Goal: Task Accomplishment & Management: Manage account settings

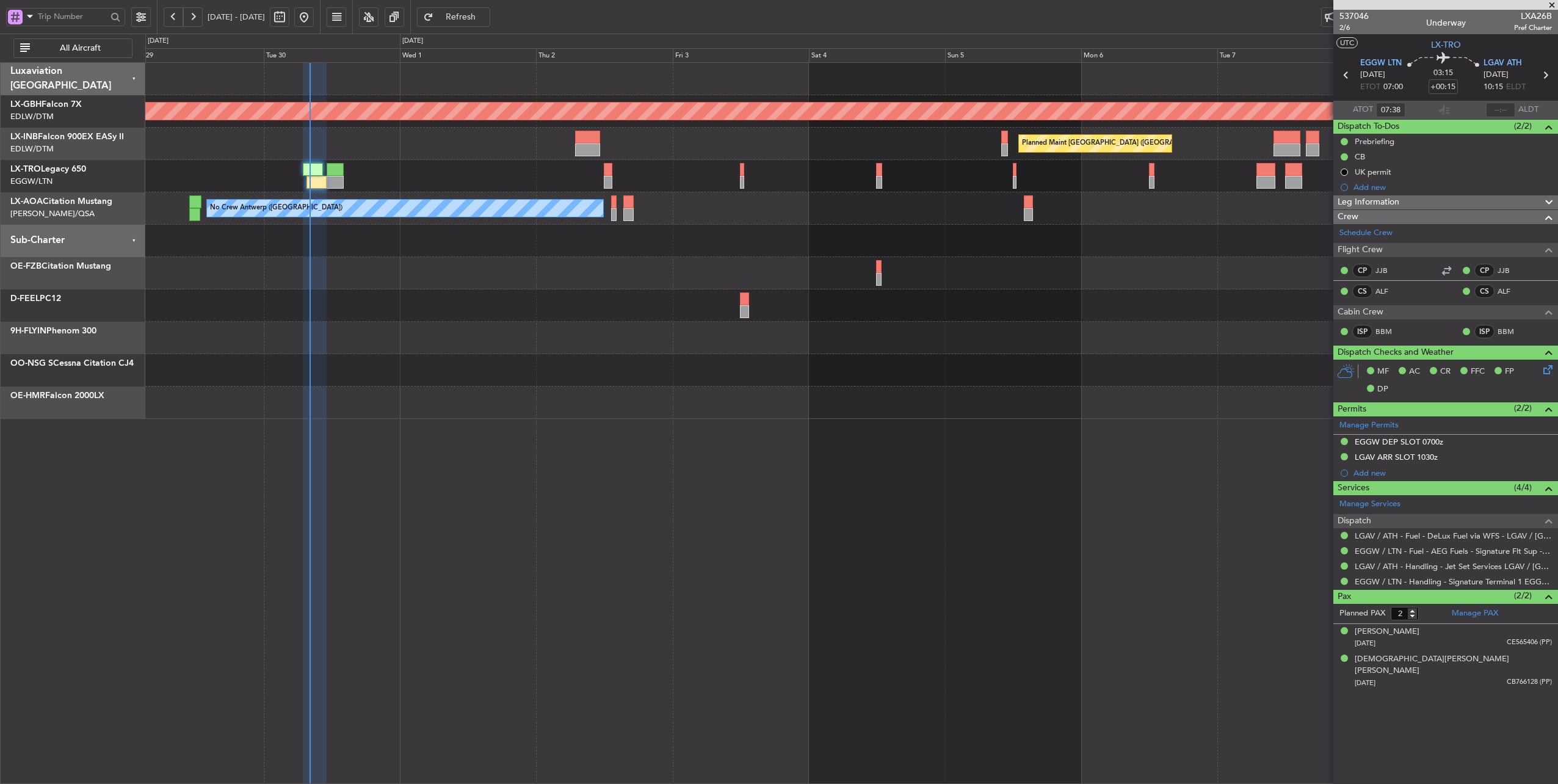
click at [424, 161] on div "Planned Maint [GEOGRAPHIC_DATA] ([GEOGRAPHIC_DATA])" at bounding box center [851, 176] width 1413 height 32
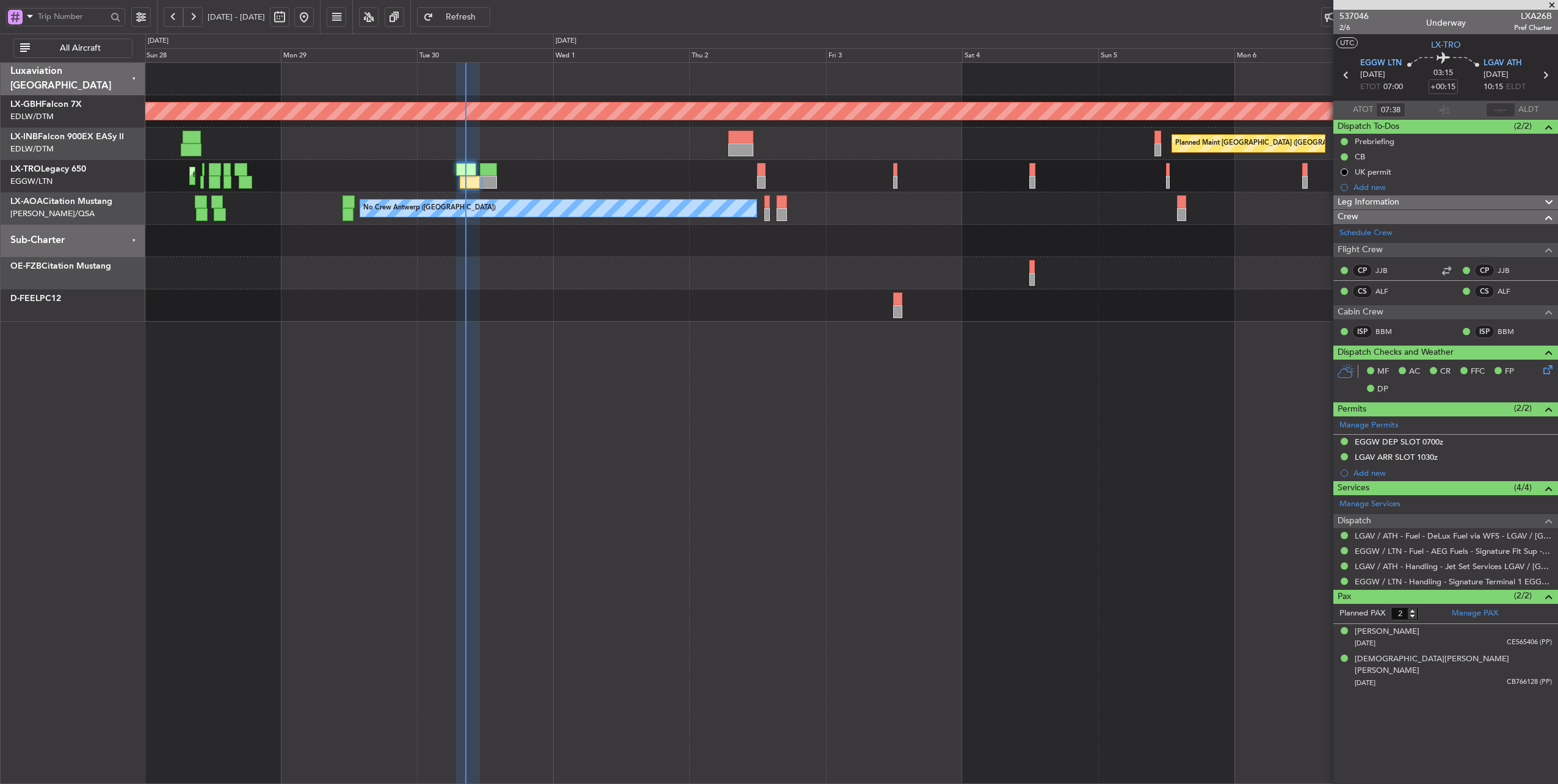
click at [743, 242] on div at bounding box center [851, 240] width 1413 height 32
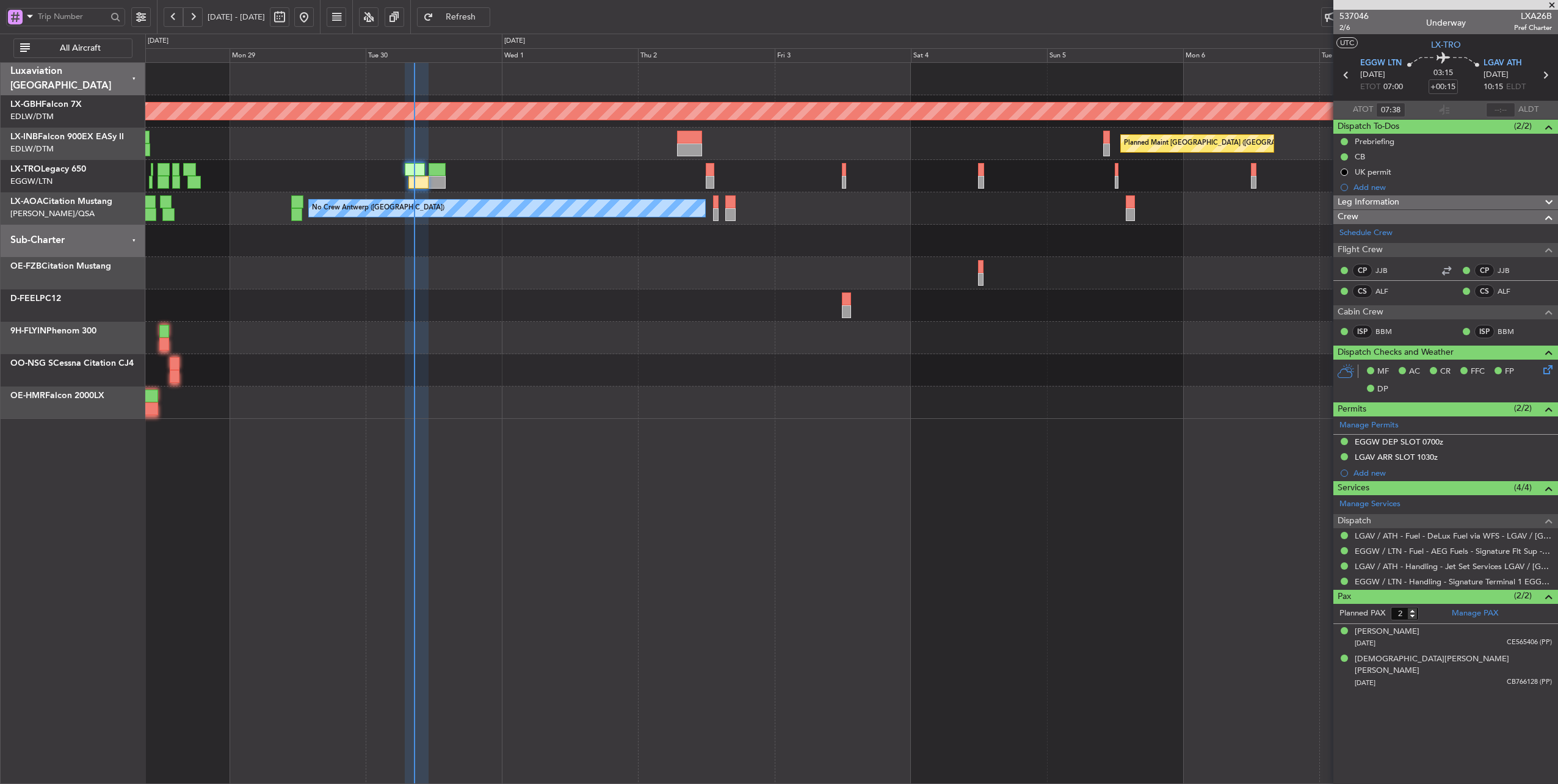
click at [516, 177] on div "Planned Maint [GEOGRAPHIC_DATA] ([GEOGRAPHIC_DATA])" at bounding box center [851, 176] width 1413 height 32
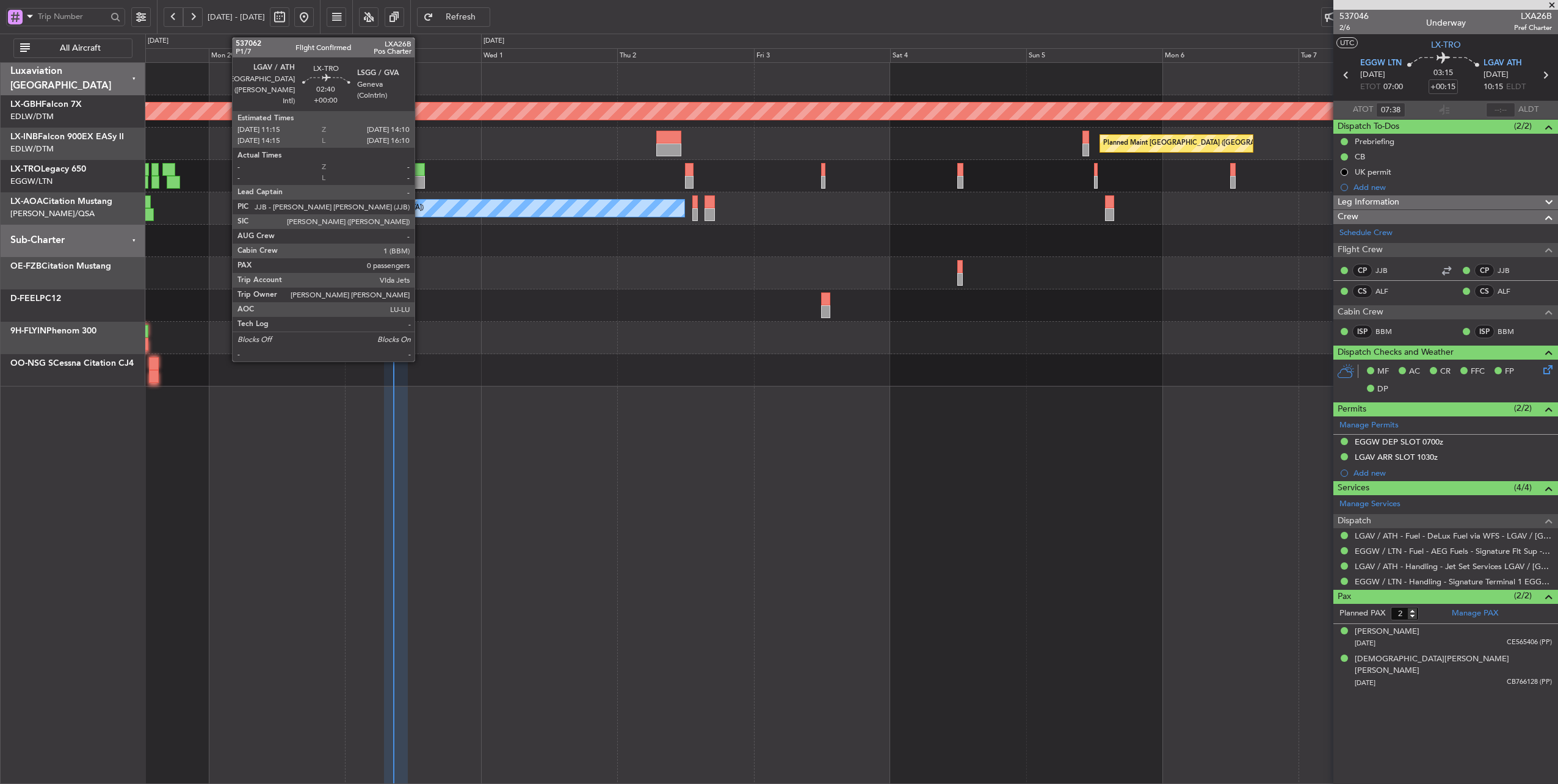
click at [420, 169] on div at bounding box center [417, 169] width 17 height 13
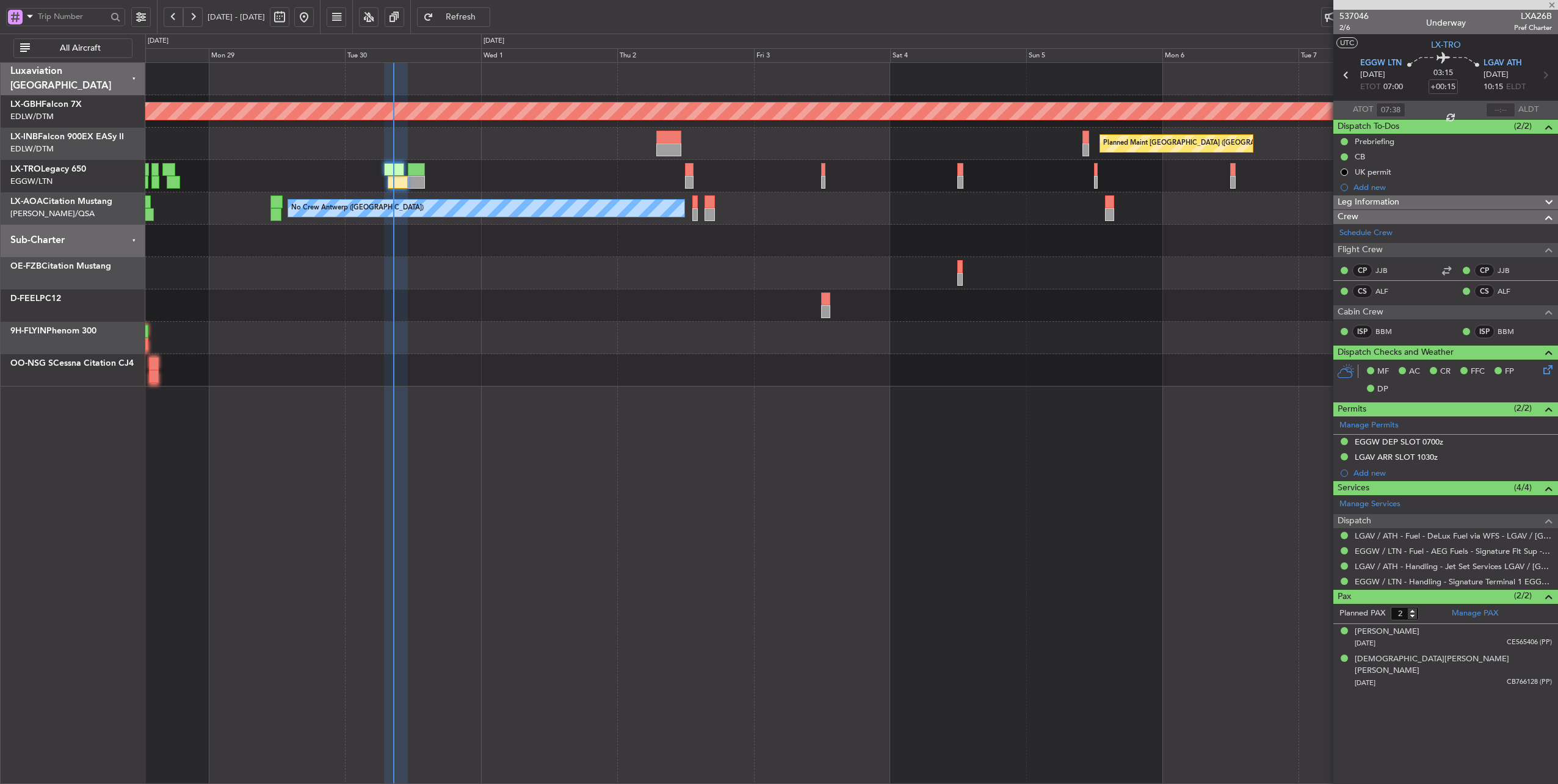
type input "0"
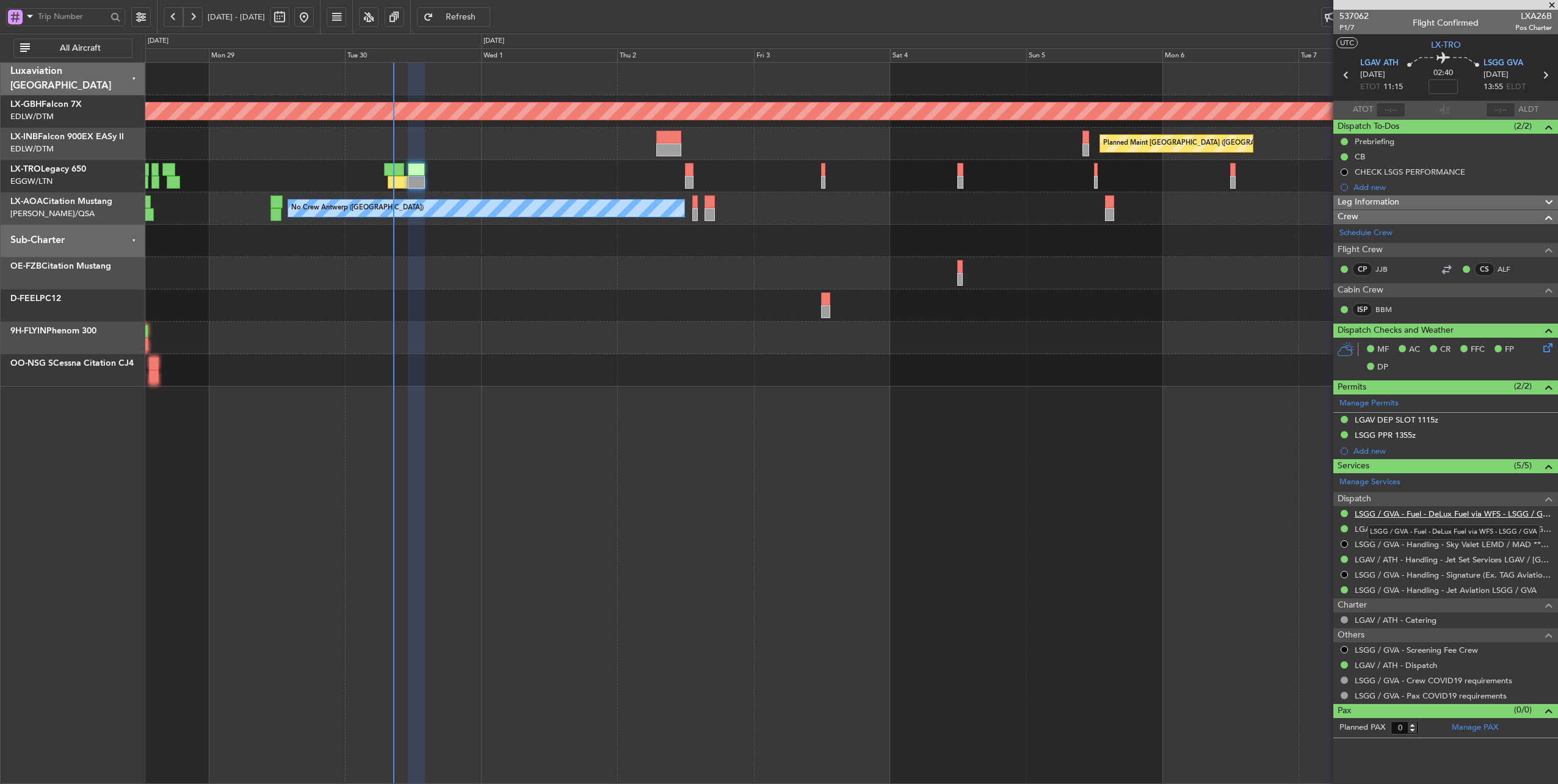
click at [1436, 512] on link "LSGG / GVA - Fuel - DeLux Fuel via WFS - LSGG / GVA" at bounding box center [1454, 513] width 198 height 10
click at [1478, 510] on link "LSGG / GVA - Fuel - DeLux Fuel via WFS - LSGG / GVA" at bounding box center [1454, 513] width 198 height 10
click at [1447, 527] on link "LGAV / ATH - Fuel - DeLux Fuel via WFS - LGAV / [GEOGRAPHIC_DATA]" at bounding box center [1454, 529] width 198 height 10
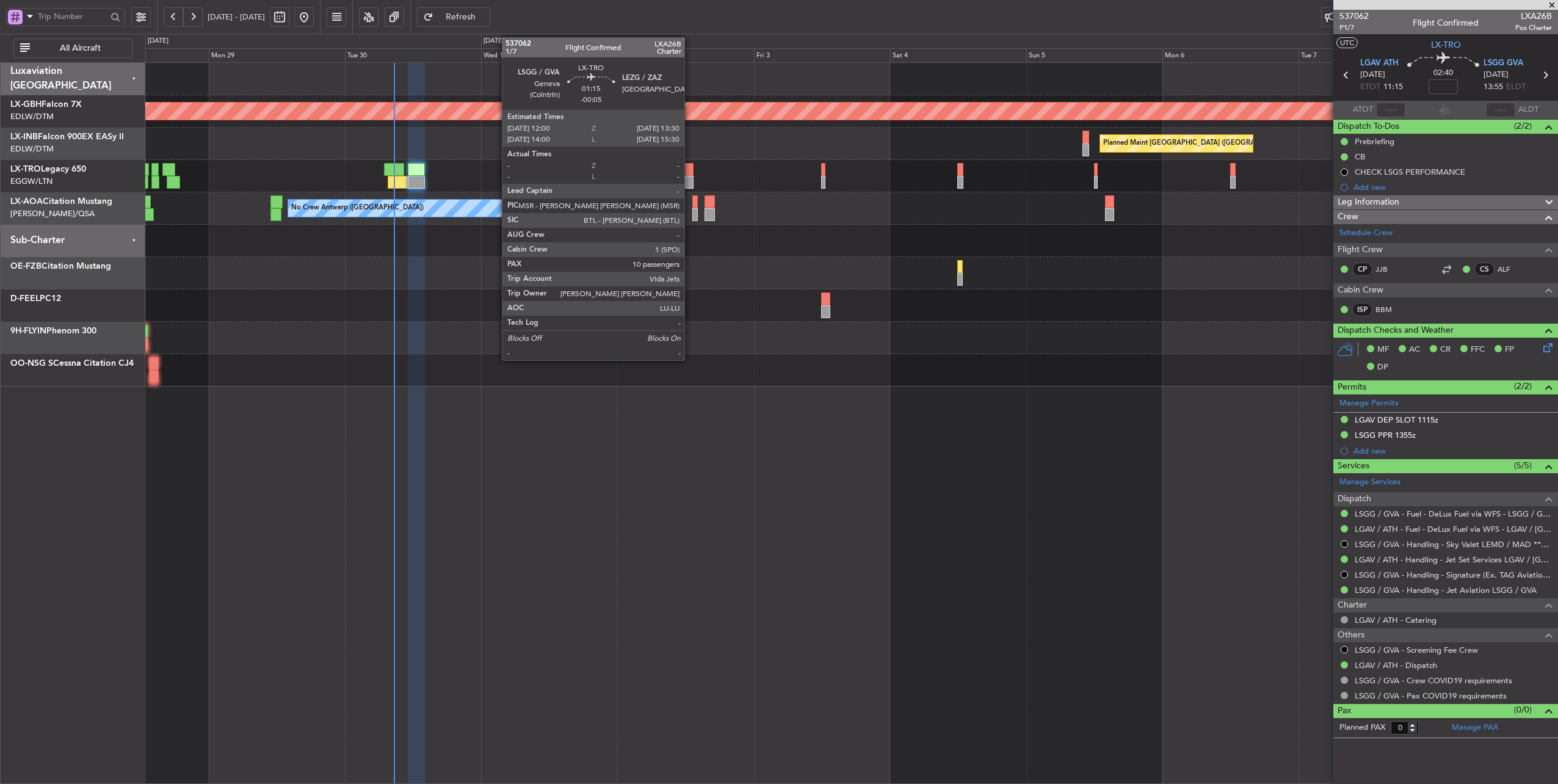
click at [690, 167] on div at bounding box center [689, 169] width 9 height 13
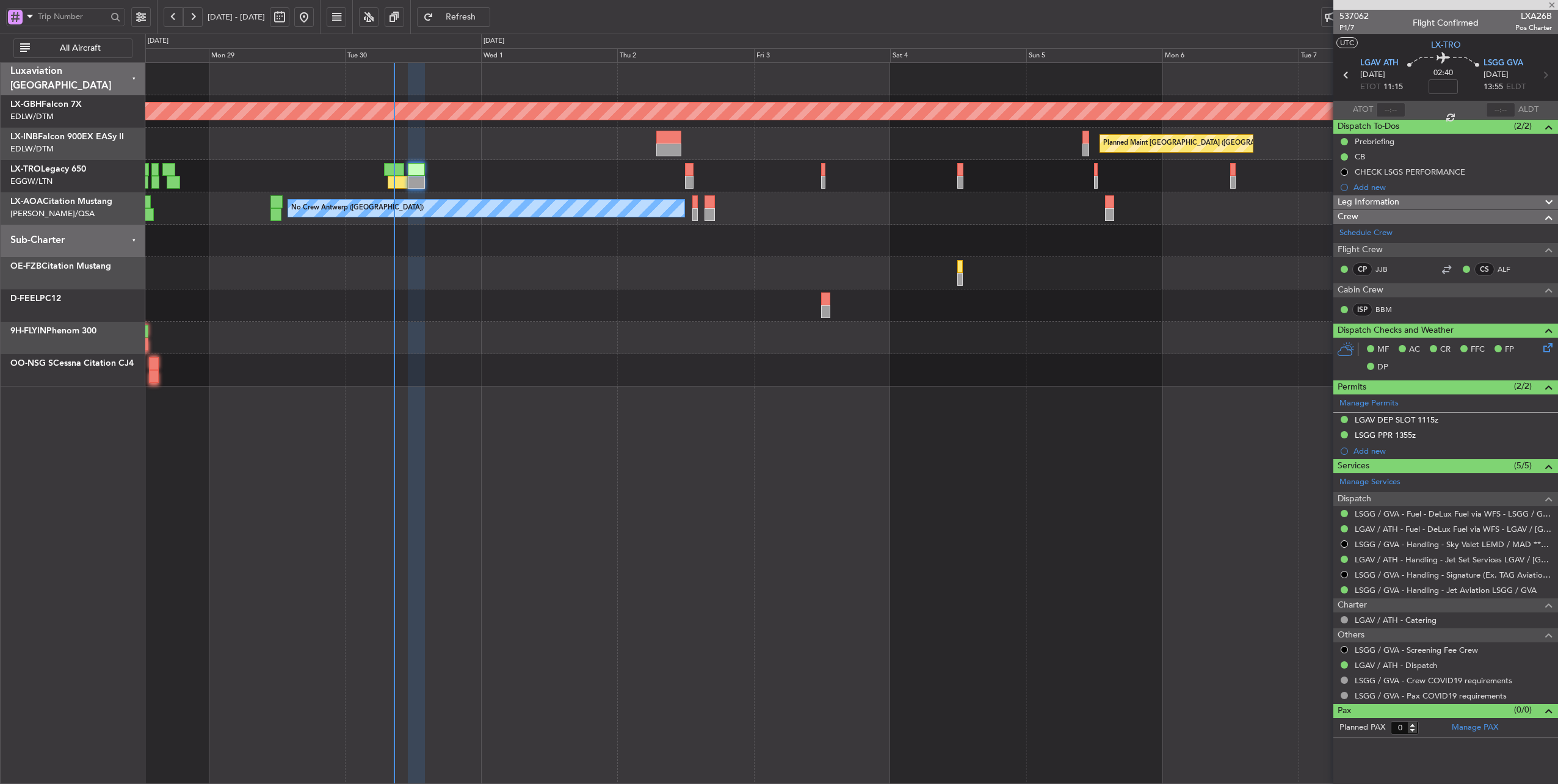
type input "-00:05"
type input "10"
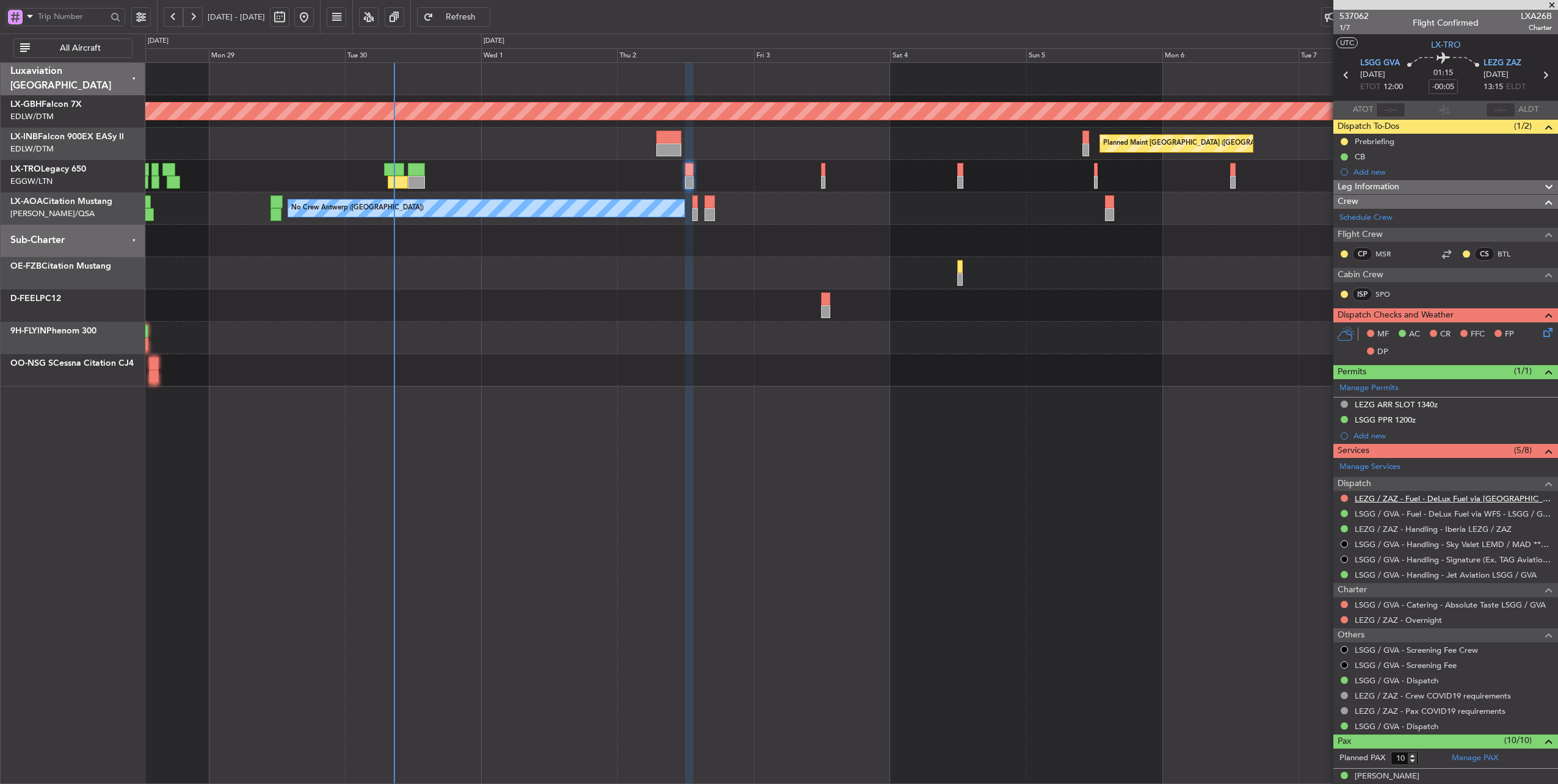
click at [1449, 494] on link "LEZG / ZAZ - Fuel - DeLux Fuel via [GEOGRAPHIC_DATA] / ZAZ" at bounding box center [1454, 499] width 198 height 10
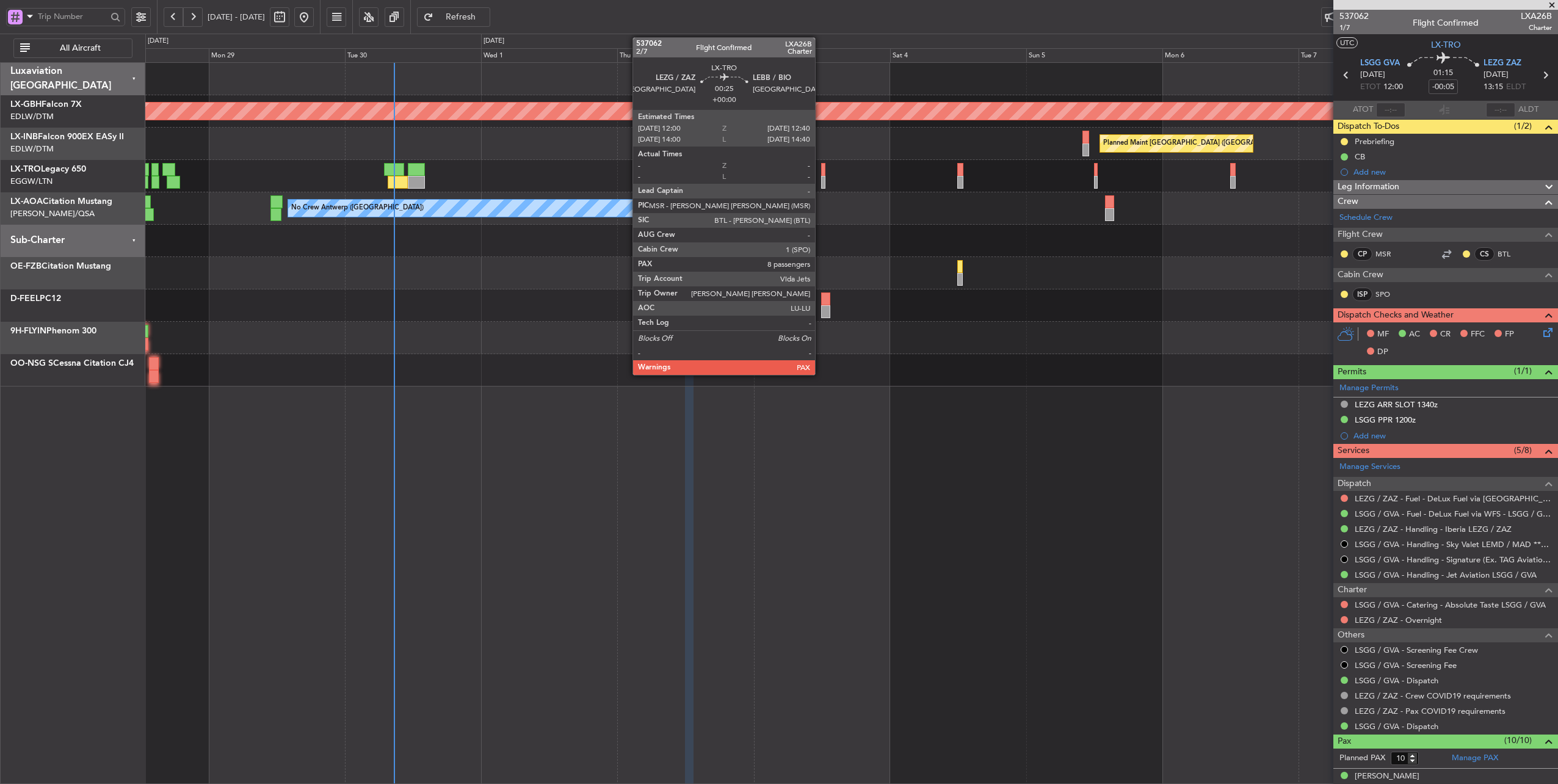
click at [821, 178] on div at bounding box center [823, 182] width 4 height 13
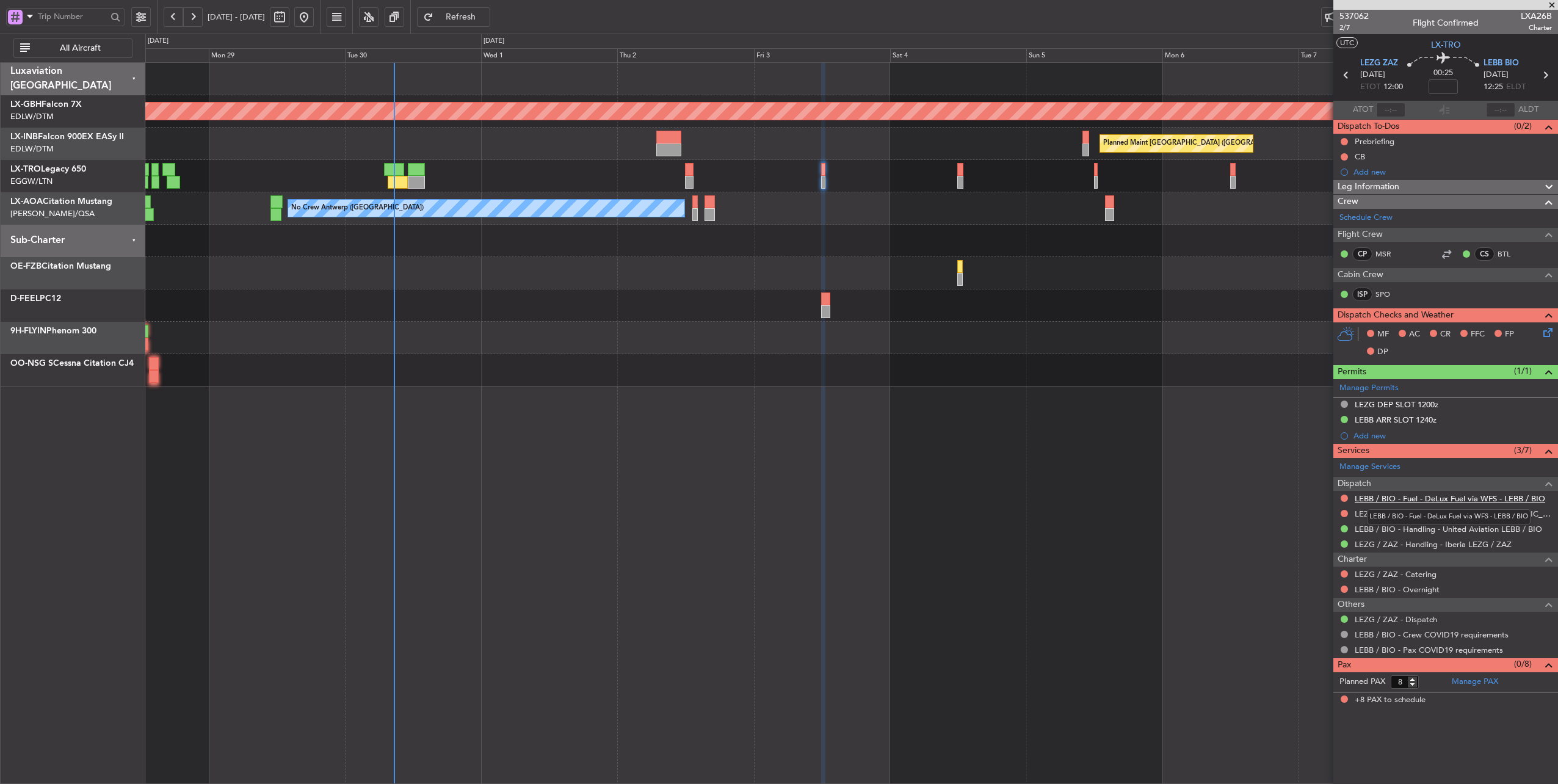
click at [1477, 495] on link "LEBB / BIO - Fuel - DeLux Fuel via WFS - LEBB / BIO" at bounding box center [1450, 499] width 191 height 10
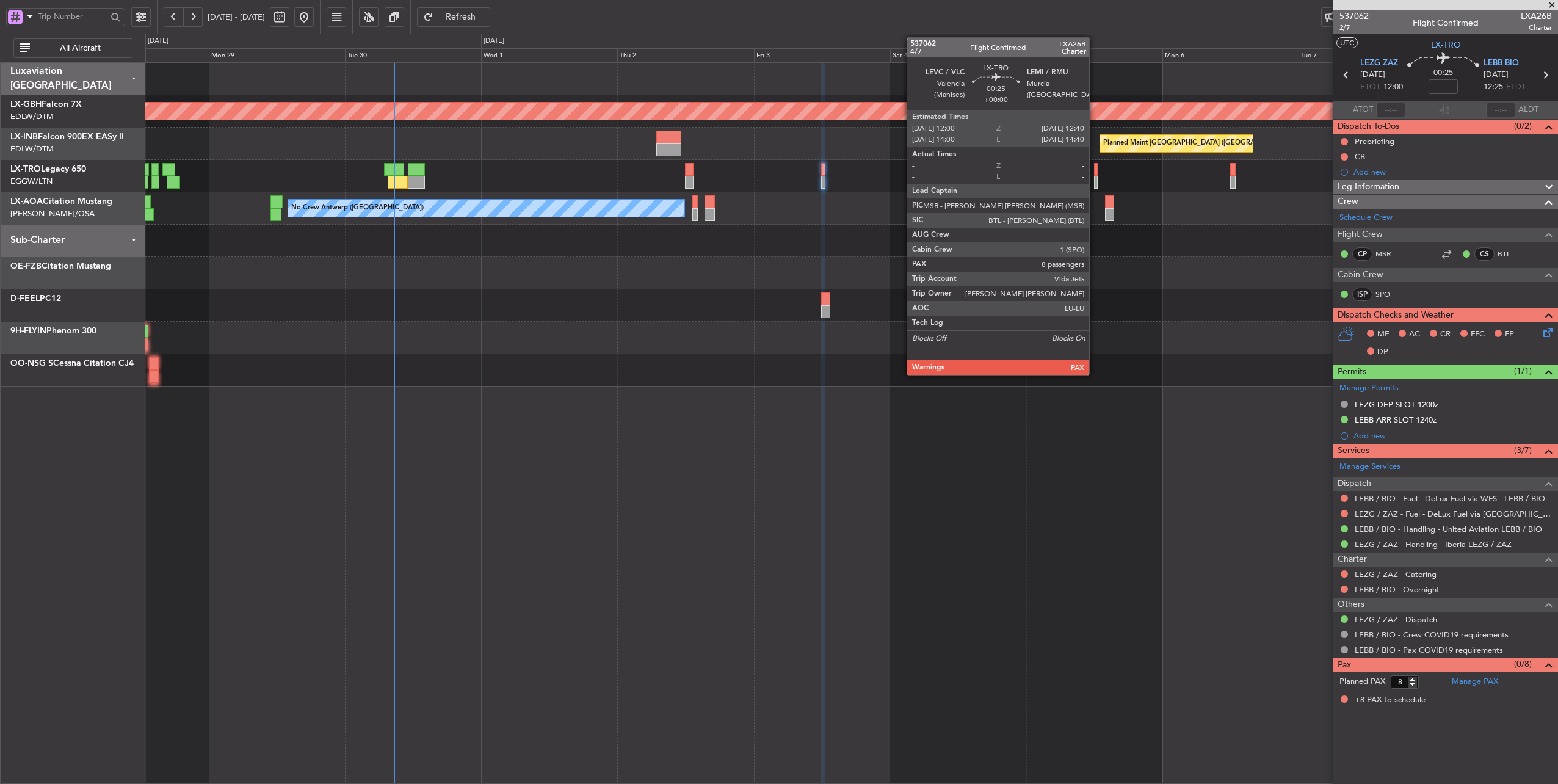
click at [1095, 173] on div at bounding box center [1096, 169] width 4 height 13
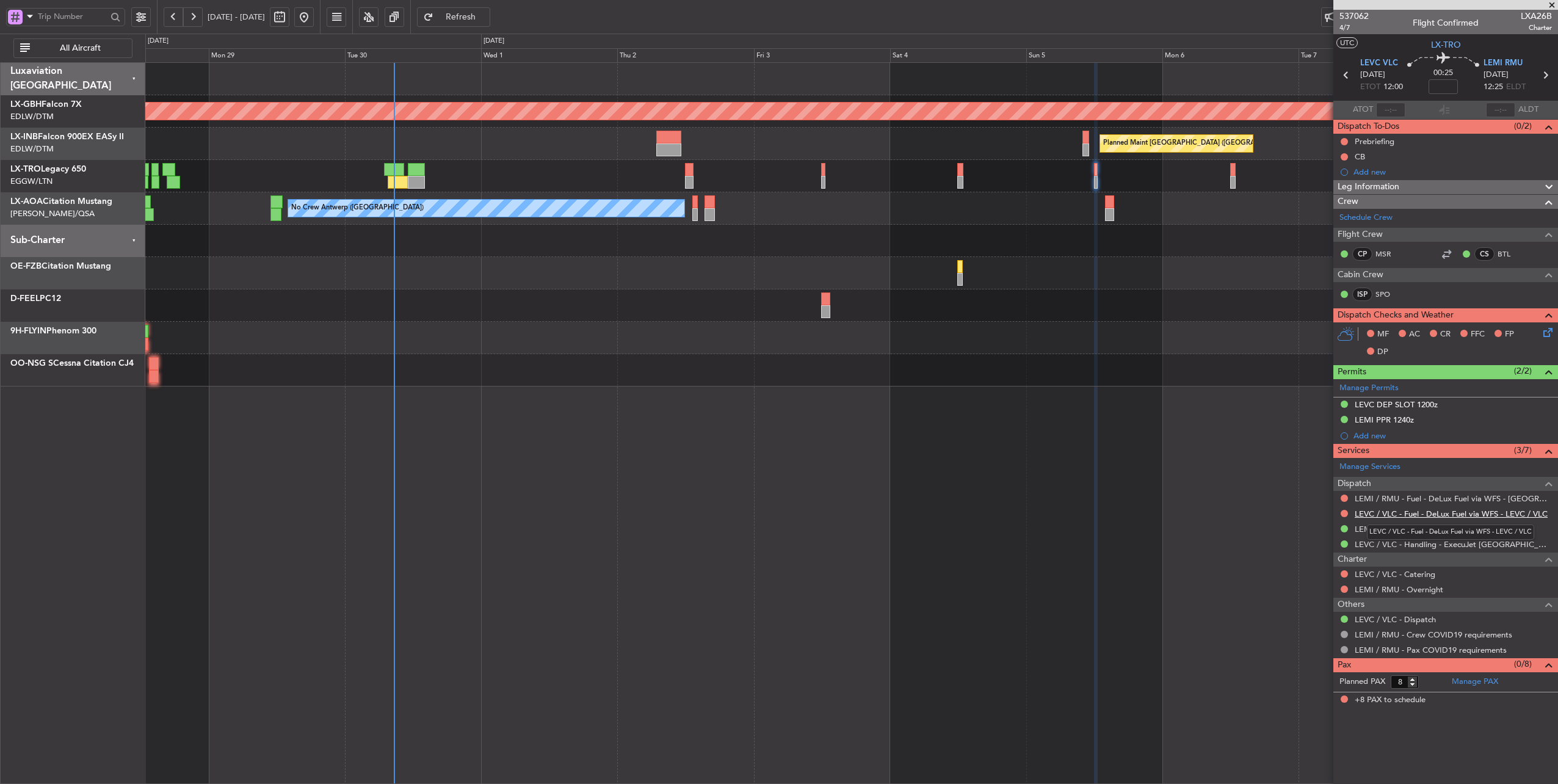
click at [1461, 509] on link "LEVC / VLC - Fuel - DeLux Fuel via WFS - LEVC / VLC" at bounding box center [1452, 513] width 193 height 10
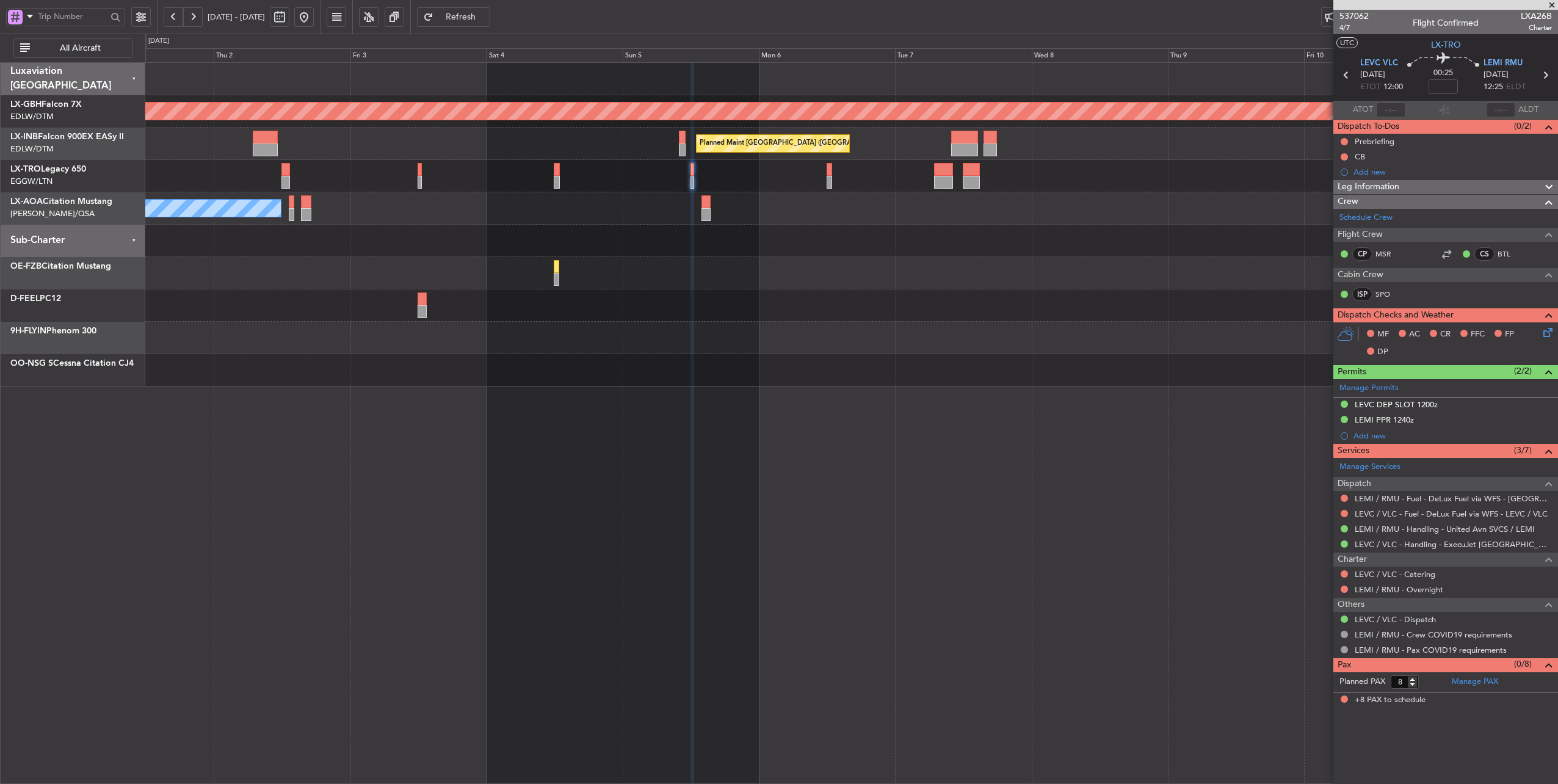
click at [755, 191] on div "Planned Maint Nurnberg Planned Maint [GEOGRAPHIC_DATA] ([GEOGRAPHIC_DATA]) Plan…" at bounding box center [851, 224] width 1413 height 324
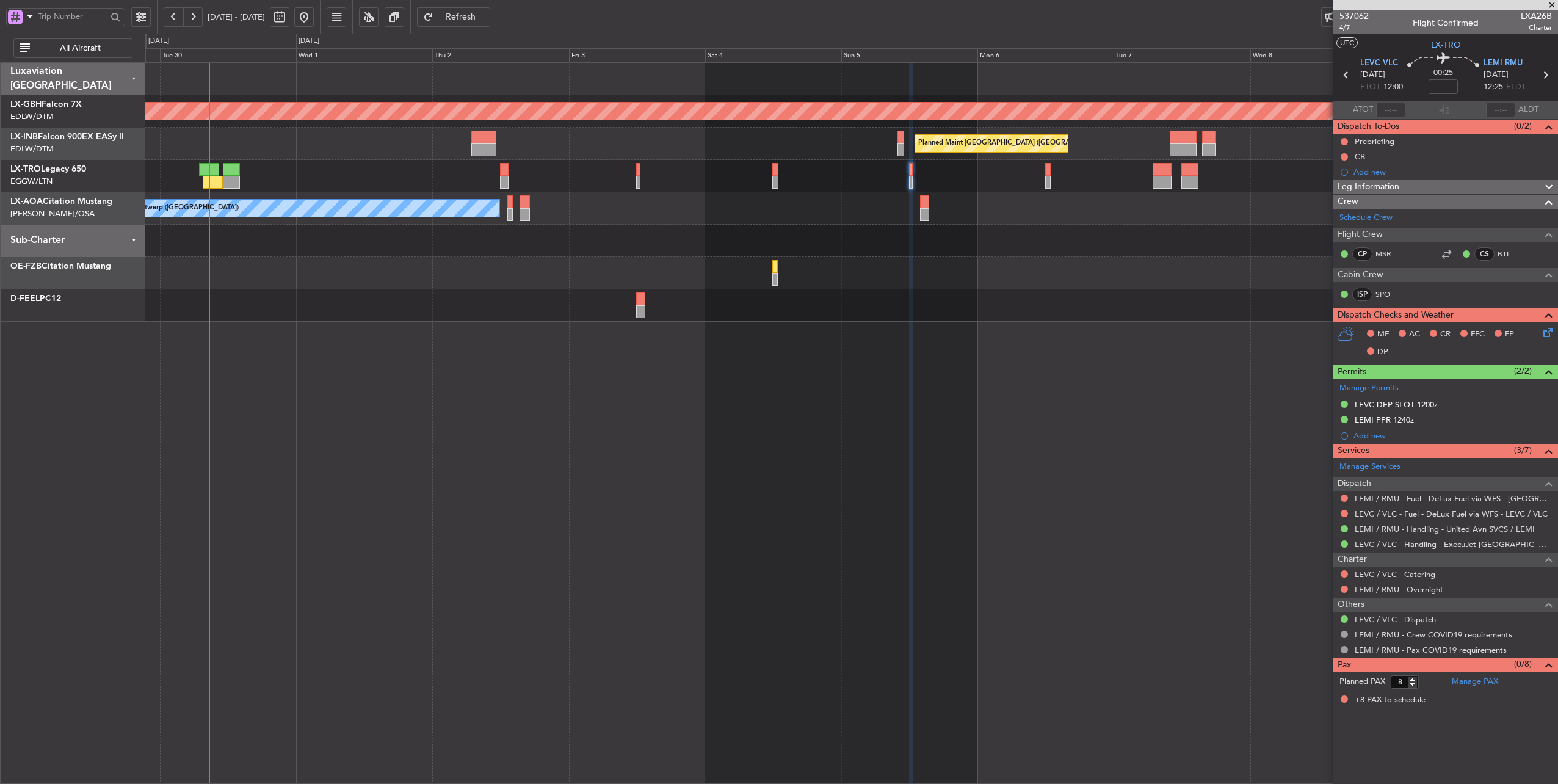
click at [608, 163] on div "Planned Maint Nurnberg Planned Maint [GEOGRAPHIC_DATA] ([GEOGRAPHIC_DATA]) Unpl…" at bounding box center [851, 191] width 1413 height 258
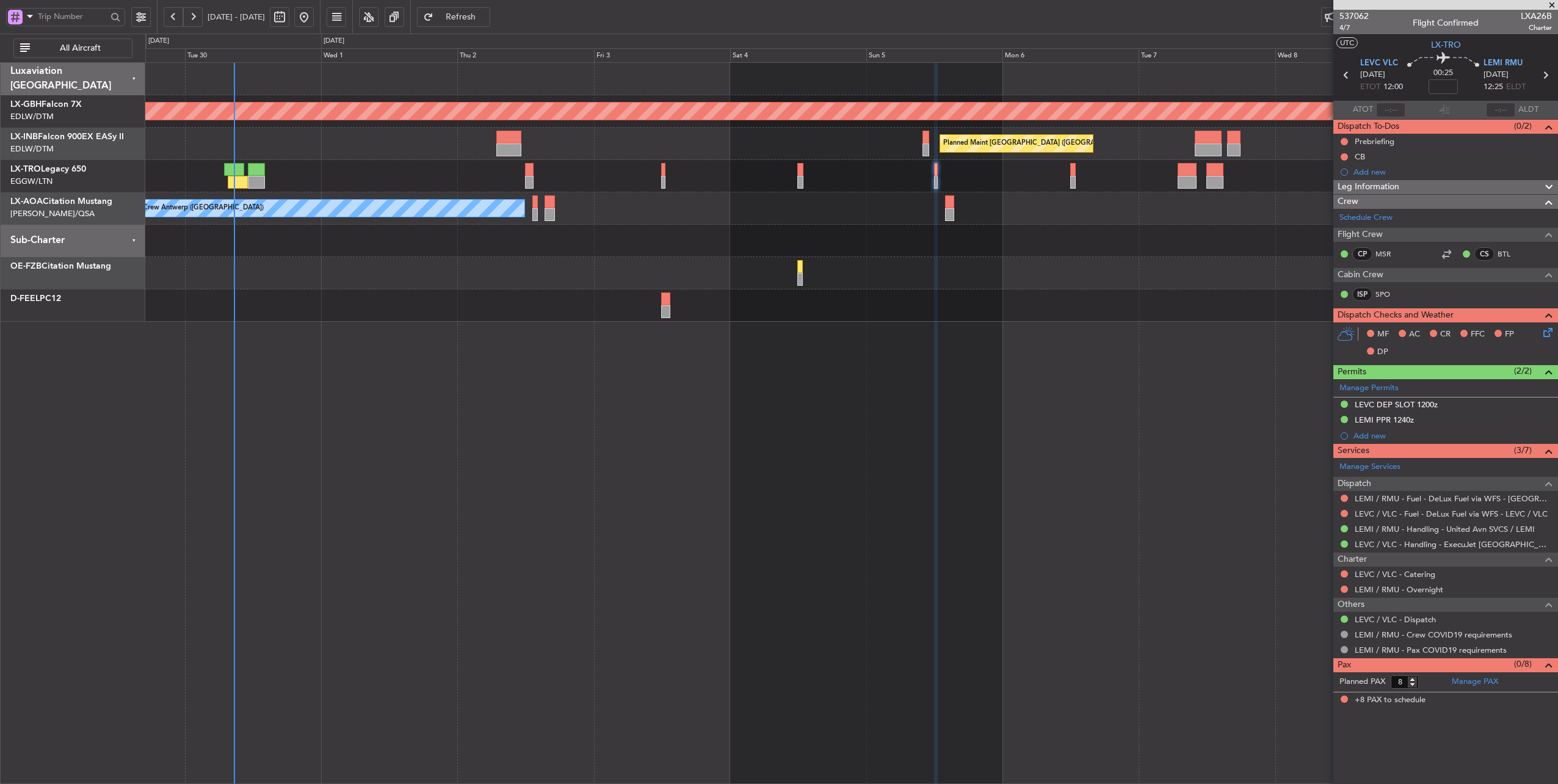
click at [453, 179] on div "Planned Maint [GEOGRAPHIC_DATA] ([GEOGRAPHIC_DATA])" at bounding box center [851, 176] width 1413 height 32
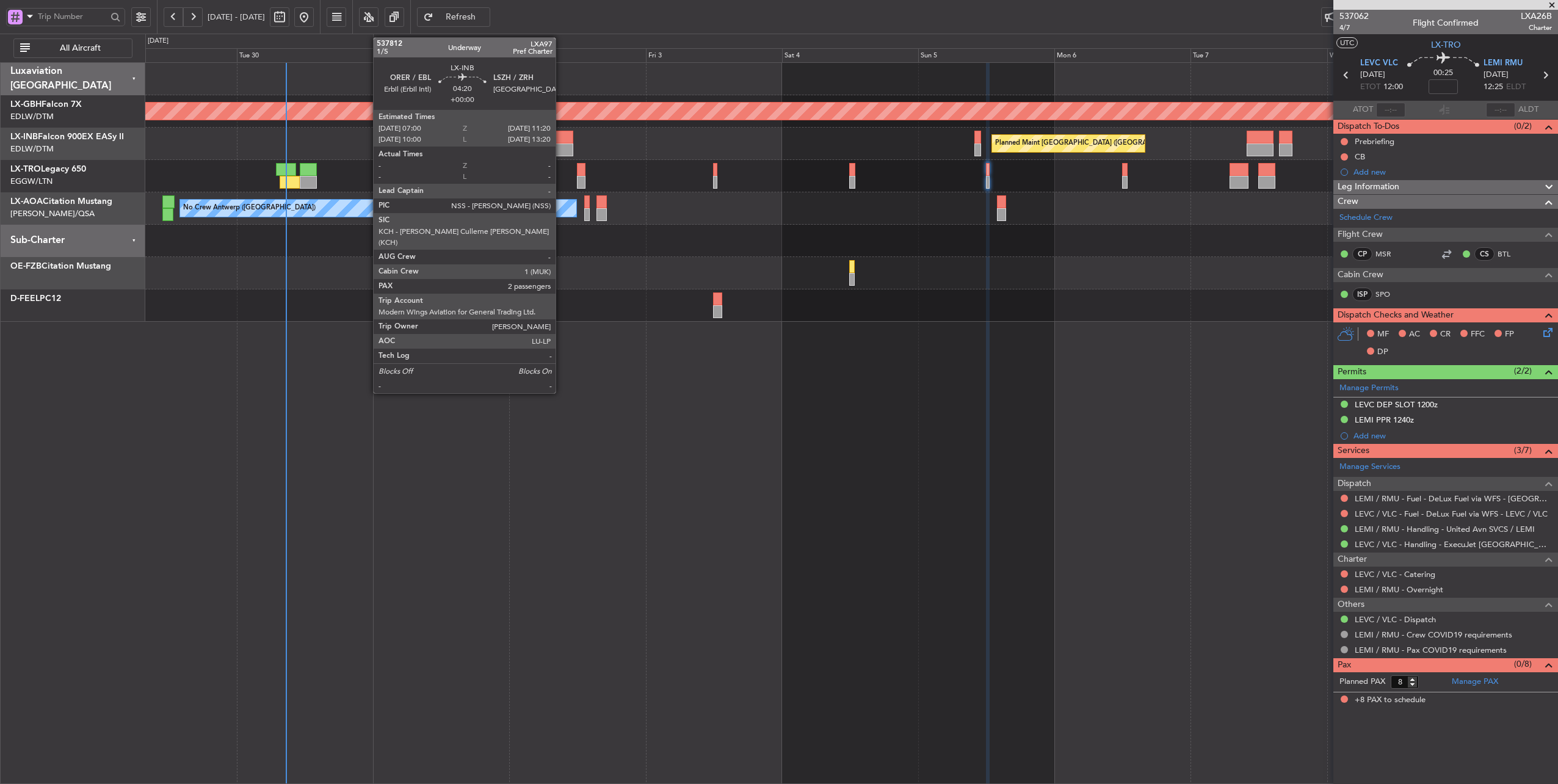
click at [561, 138] on div at bounding box center [561, 137] width 25 height 13
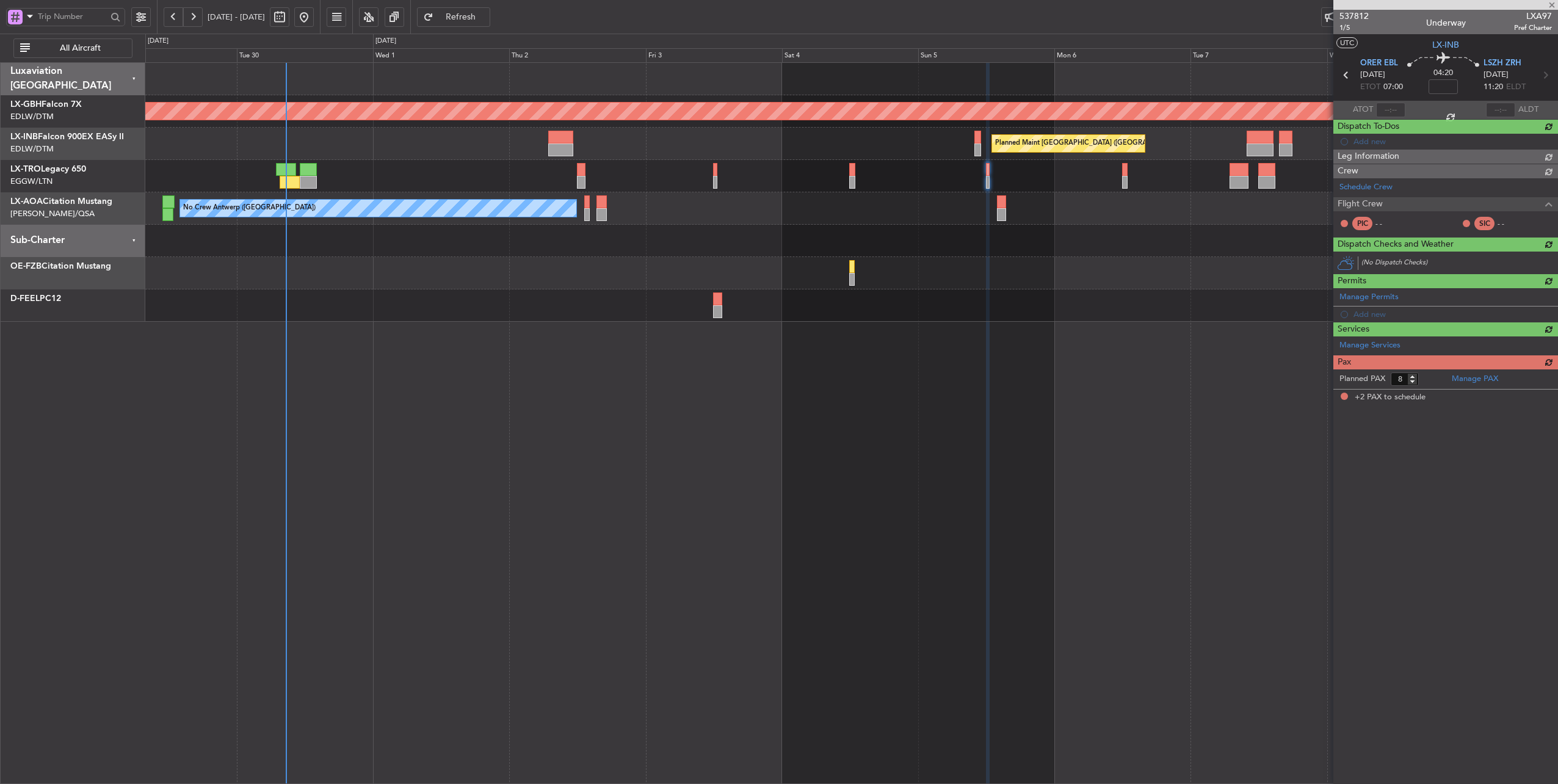
type input "2"
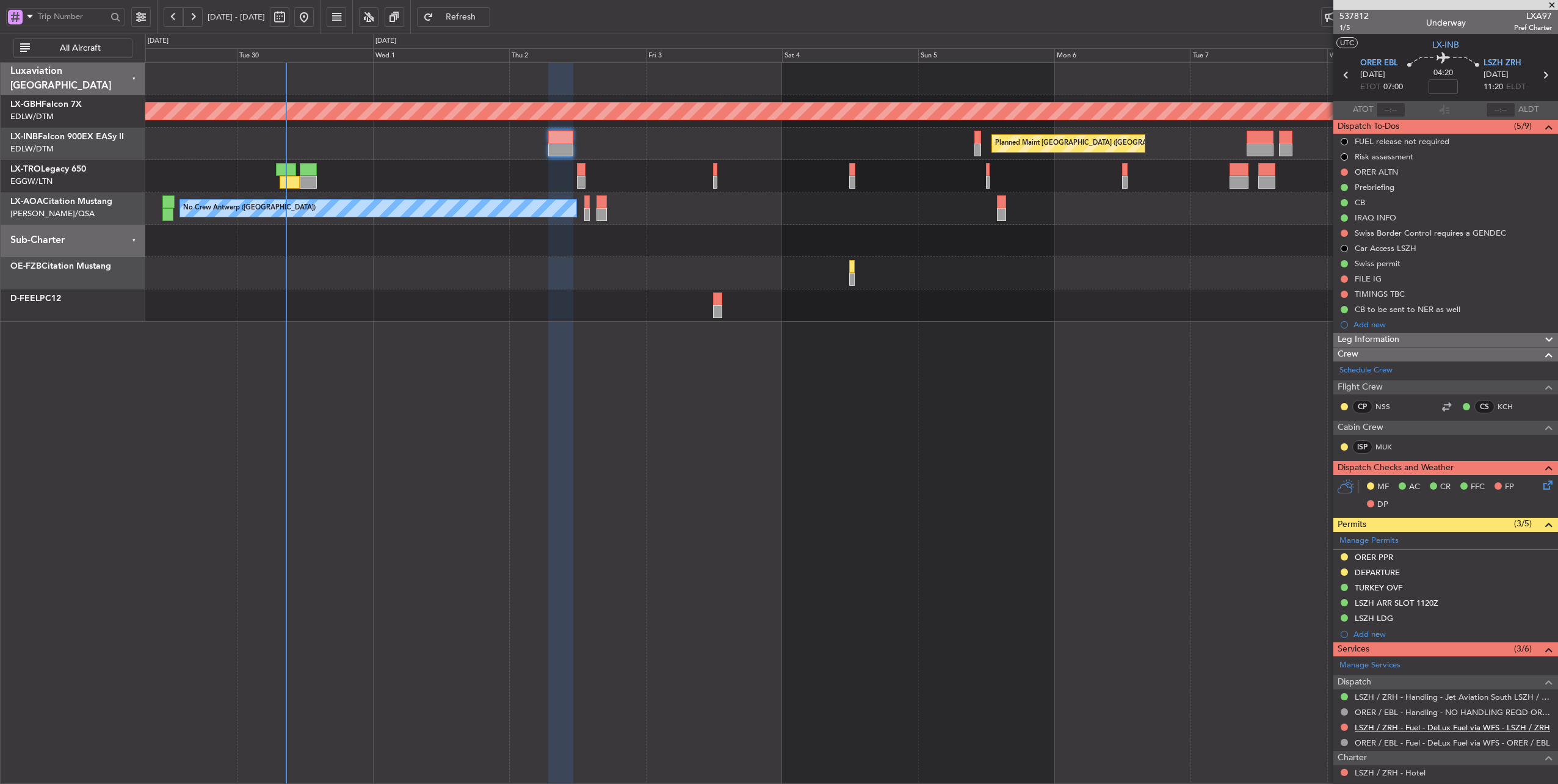
click at [1376, 724] on link "LSZH / ZRH - Fuel - DeLux Fuel via WFS - LSZH / ZRH" at bounding box center [1453, 727] width 195 height 10
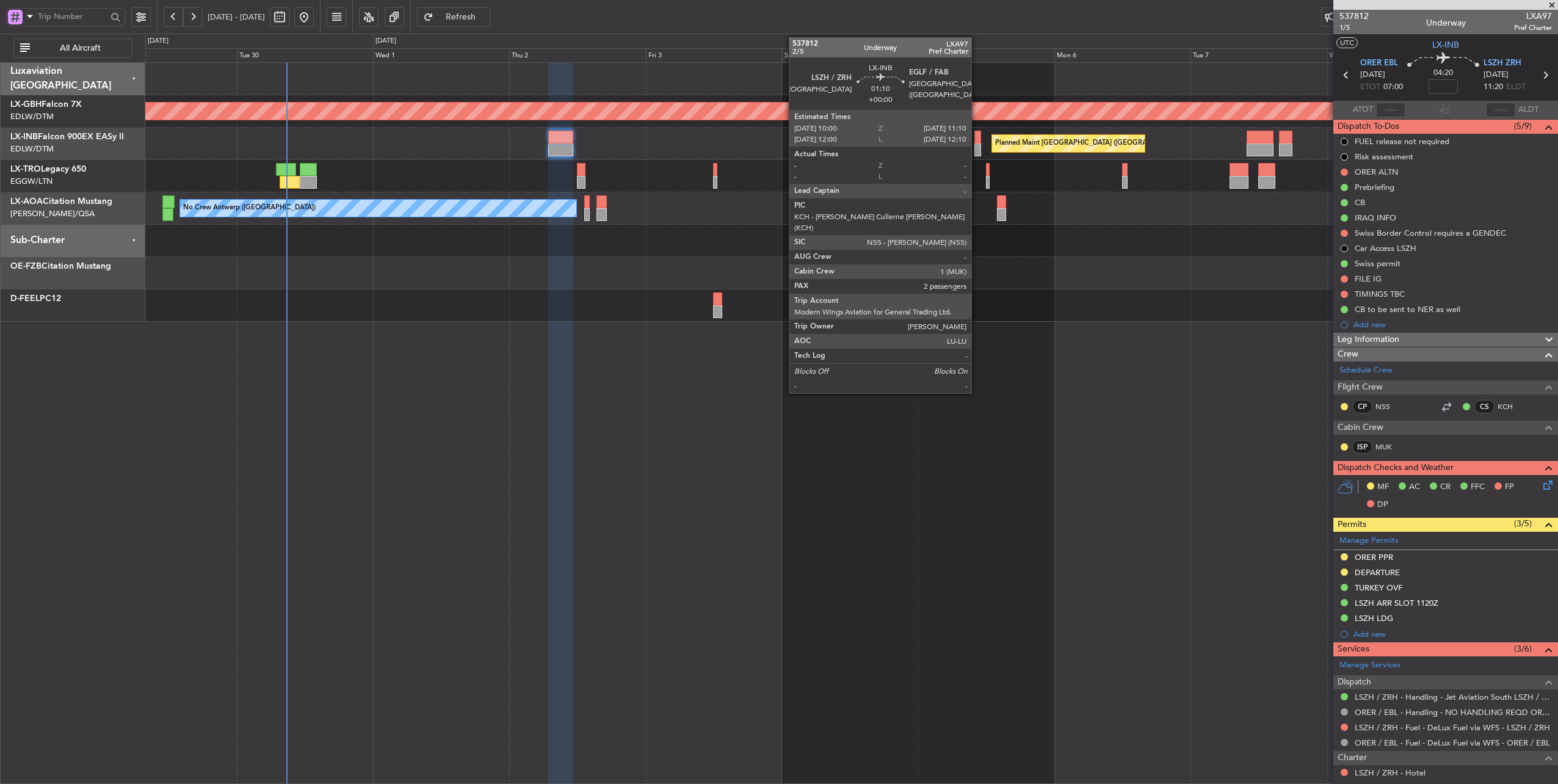
click at [977, 137] on div at bounding box center [978, 137] width 7 height 13
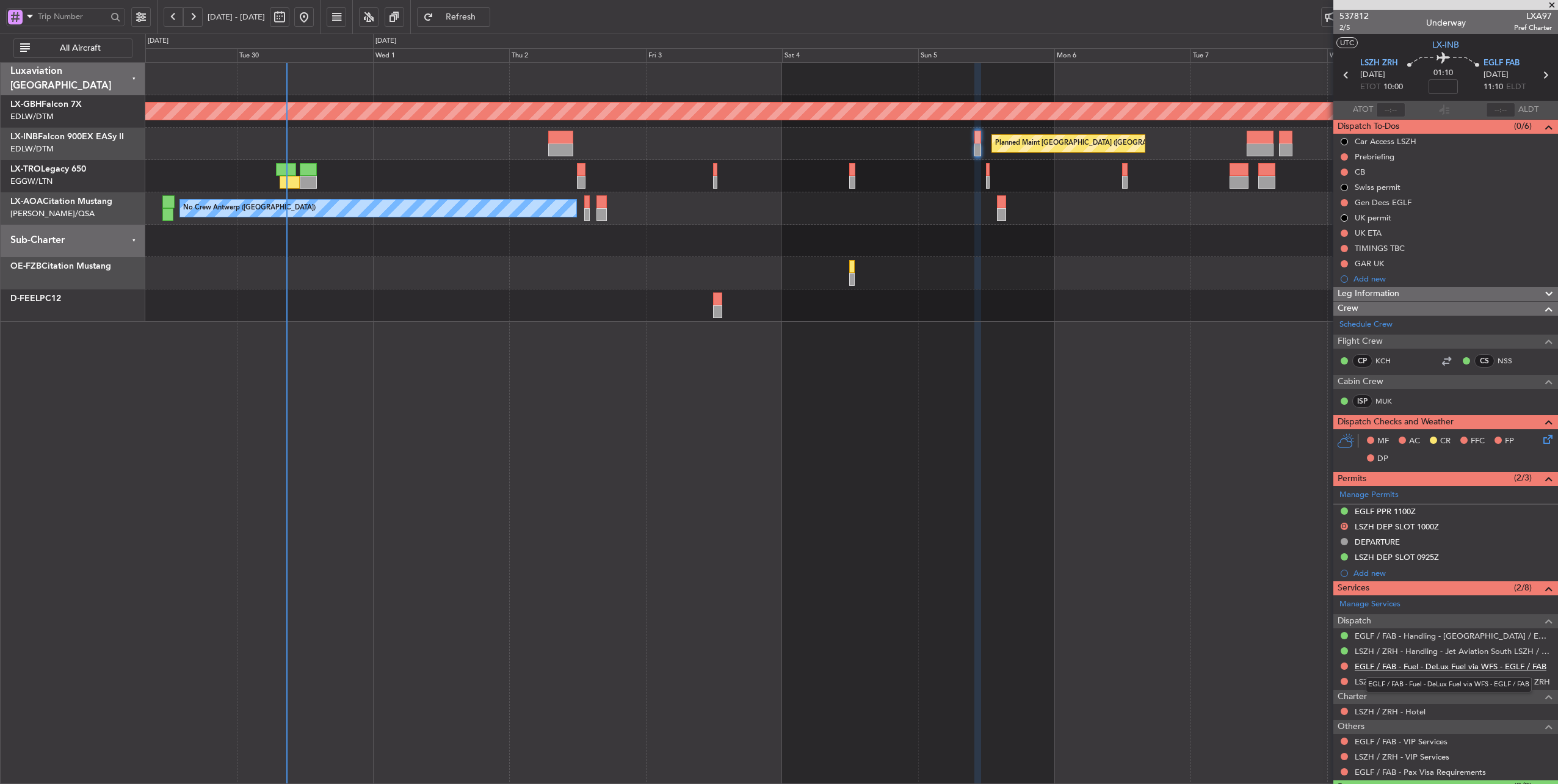
click at [1447, 663] on link "EGLF / FAB - Fuel - DeLux Fuel via WFS - EGLF / FAB" at bounding box center [1451, 667] width 191 height 10
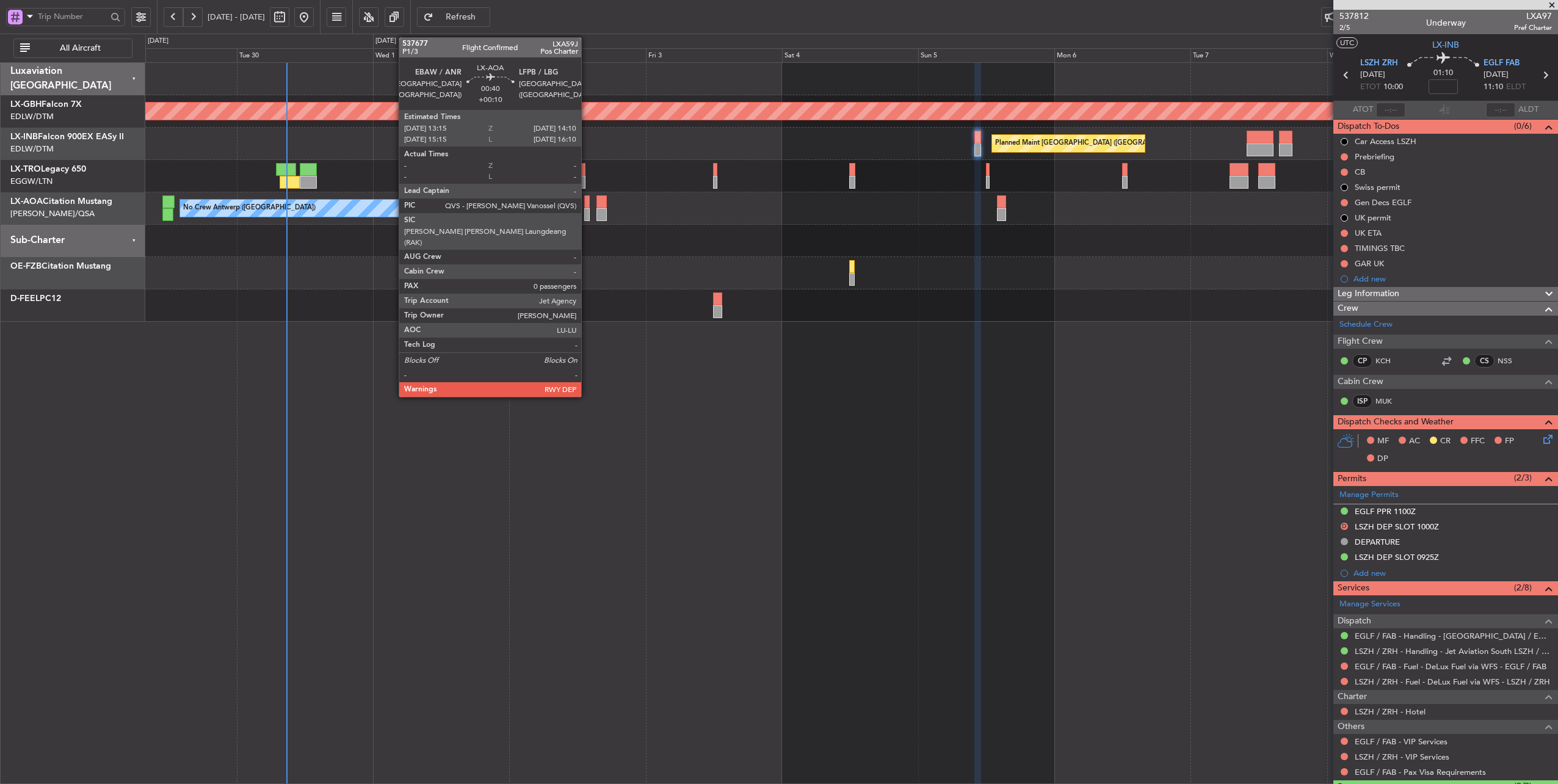
click at [588, 206] on div at bounding box center [587, 201] width 5 height 13
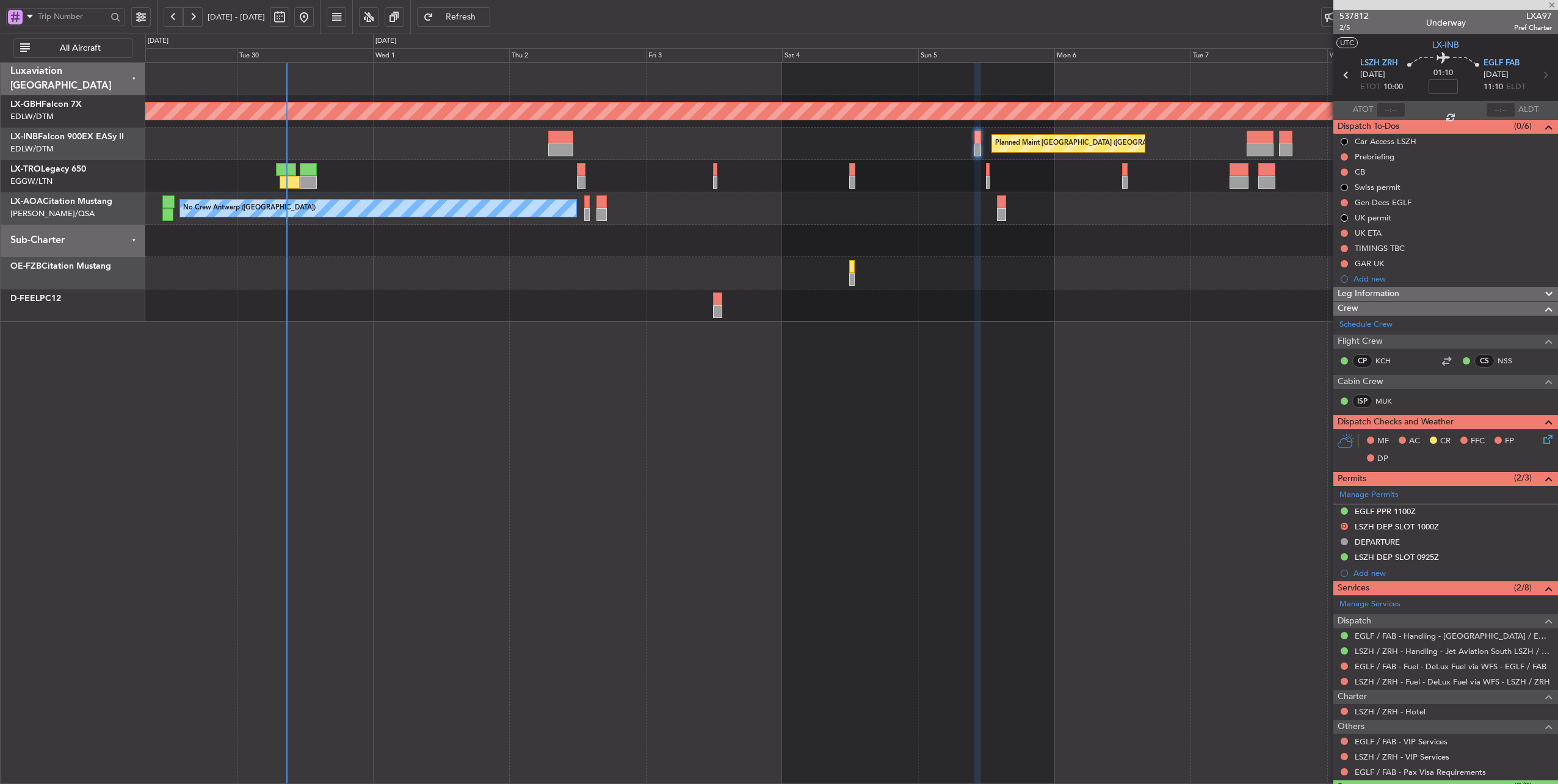
type input "+00:10"
type input "0"
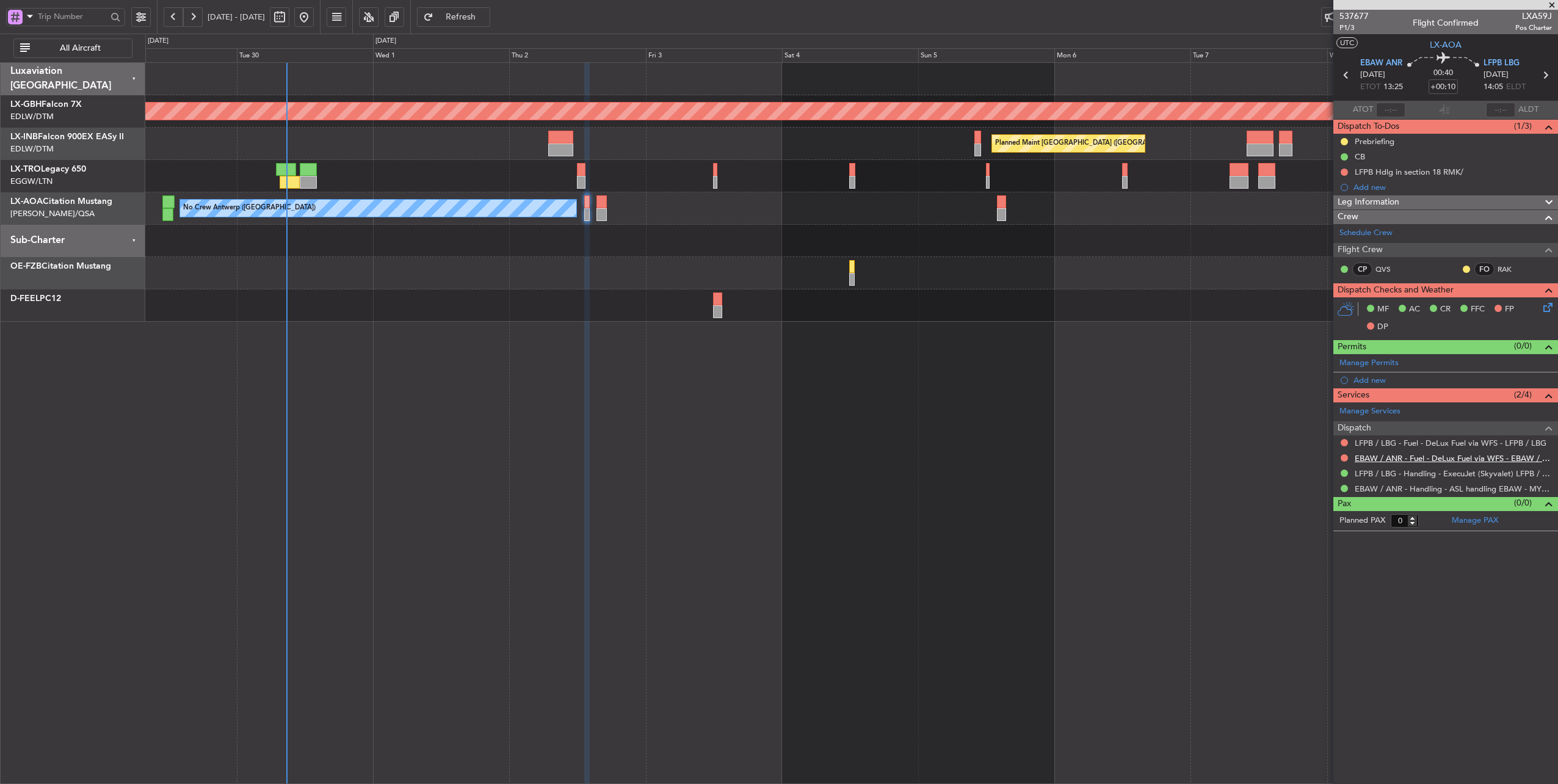
click at [1470, 455] on link "EBAW / ANR - Fuel - DeLux Fuel via WFS - EBAW / ANR" at bounding box center [1454, 458] width 198 height 10
click at [1381, 455] on link "EBAW / ANR - Fuel - DeLux Fuel via WFS - EBAW / ANR" at bounding box center [1454, 458] width 198 height 10
click at [1475, 438] on link "LFPB / LBG - Fuel - DeLux Fuel via WFS - LFPB / LBG" at bounding box center [1451, 443] width 191 height 10
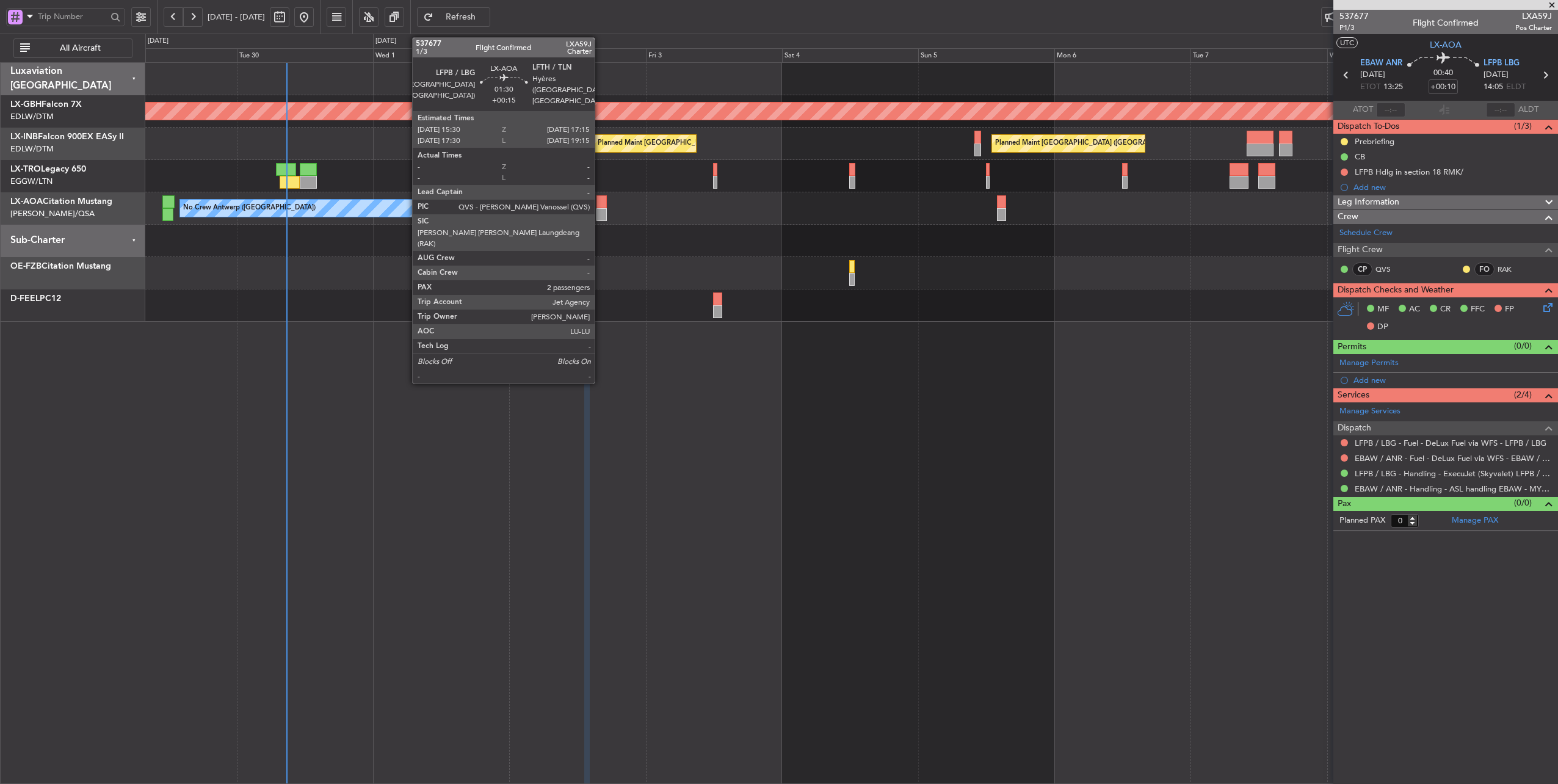
click at [601, 203] on div at bounding box center [601, 201] width 10 height 13
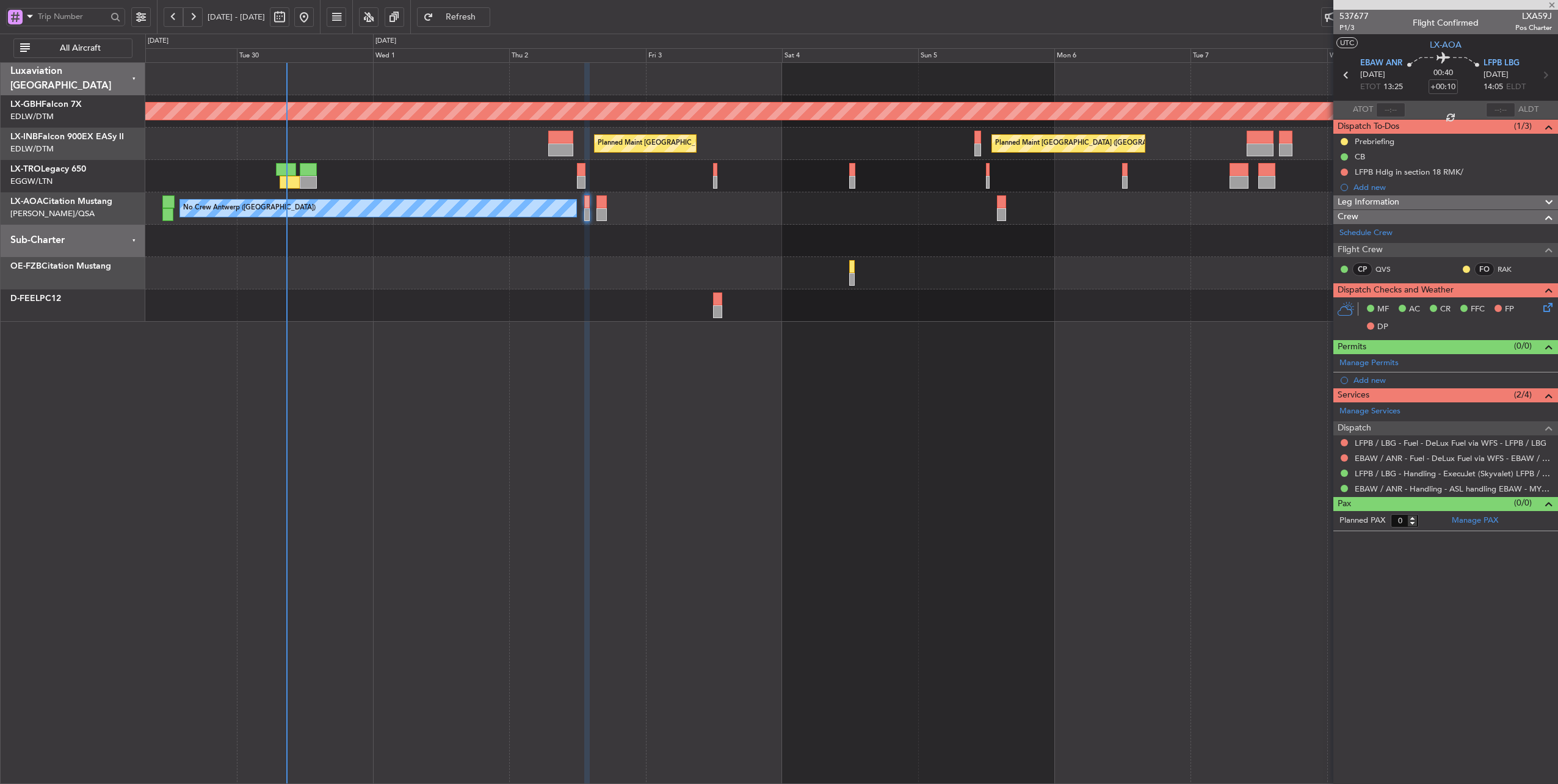
type input "+00:15"
type input "2"
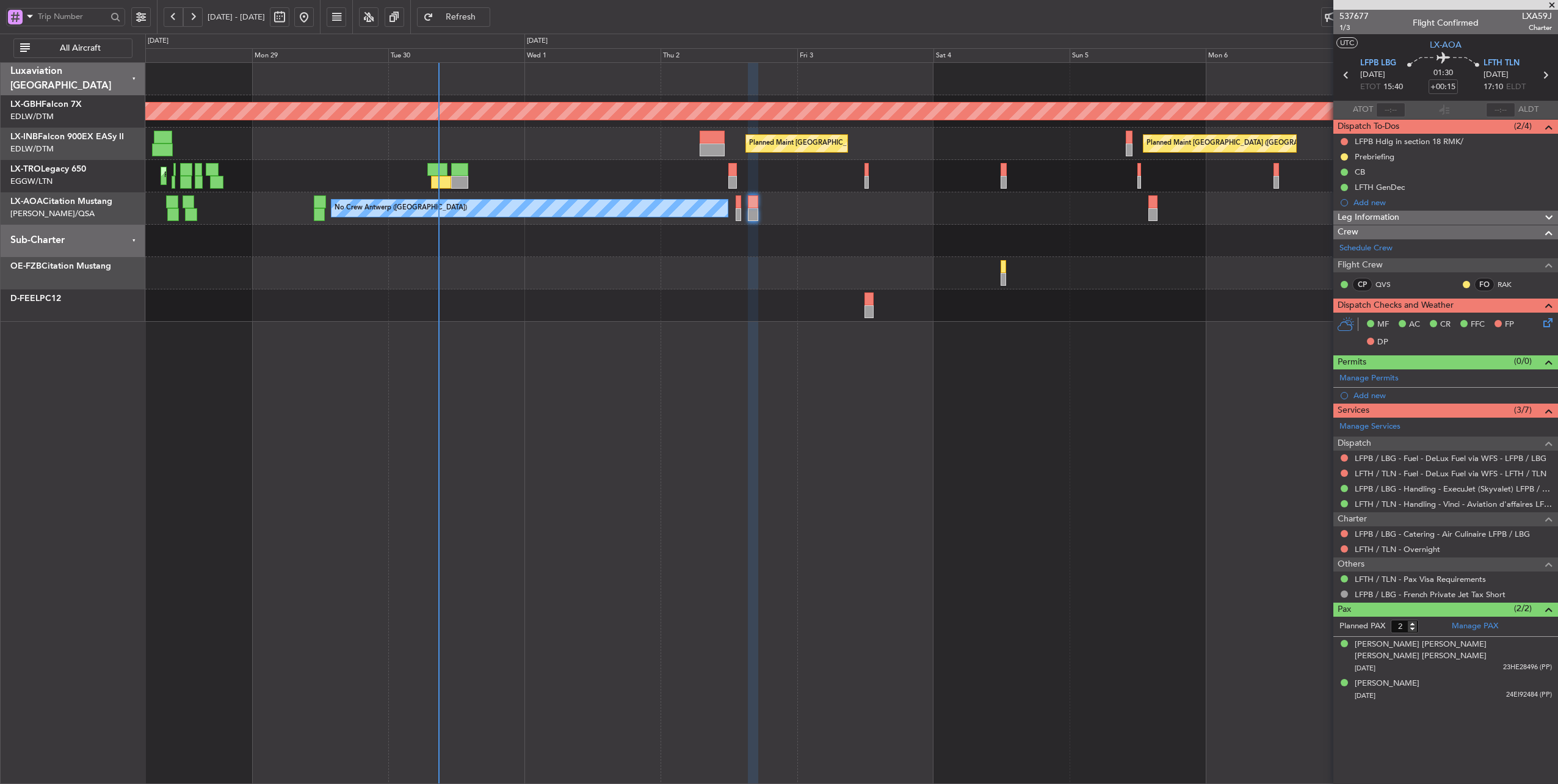
click at [530, 163] on div "Planned Maint Nurnberg Planned Maint [GEOGRAPHIC_DATA] ([GEOGRAPHIC_DATA]) Plan…" at bounding box center [851, 191] width 1413 height 258
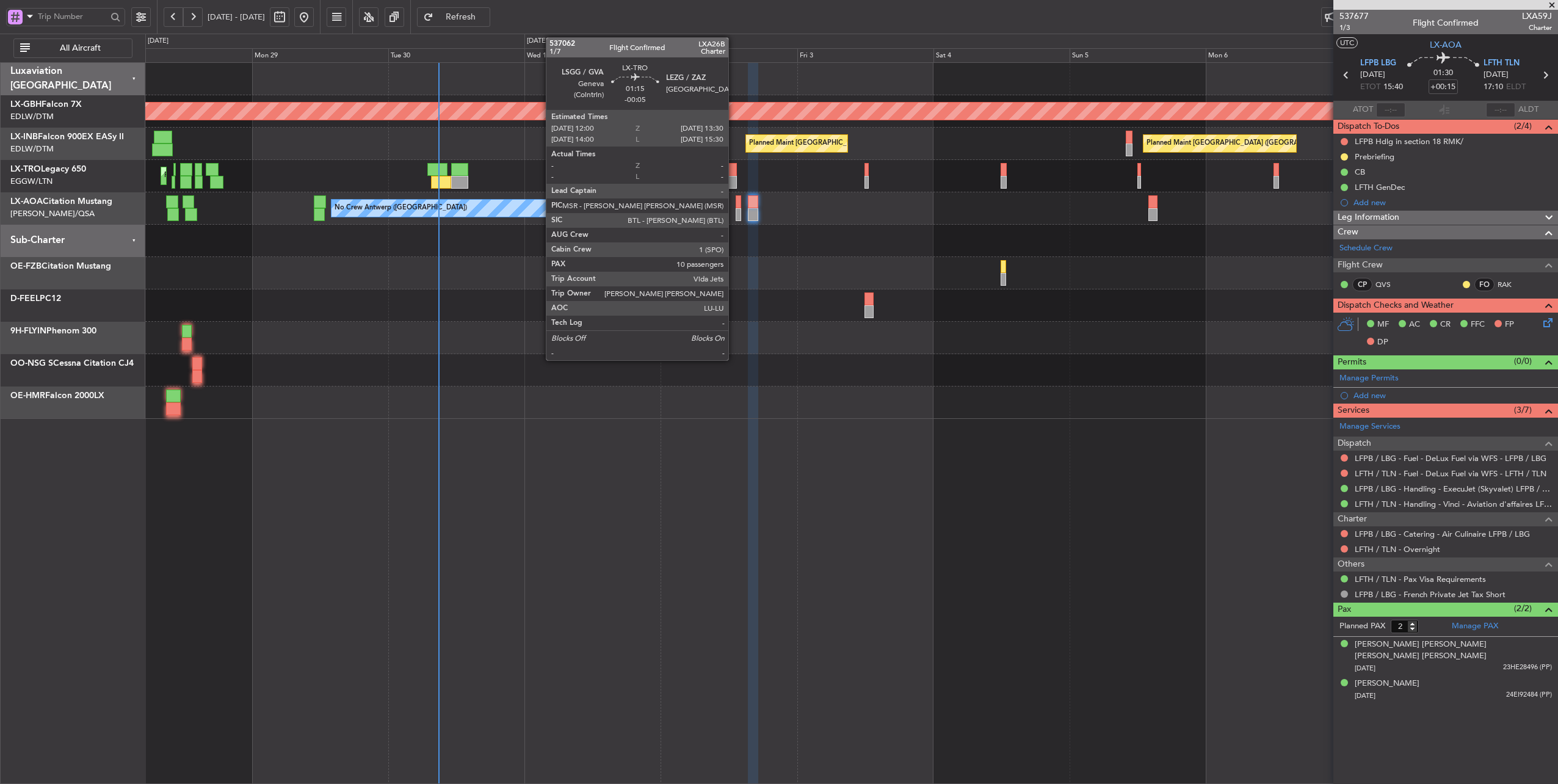
click at [735, 169] on div at bounding box center [733, 169] width 9 height 13
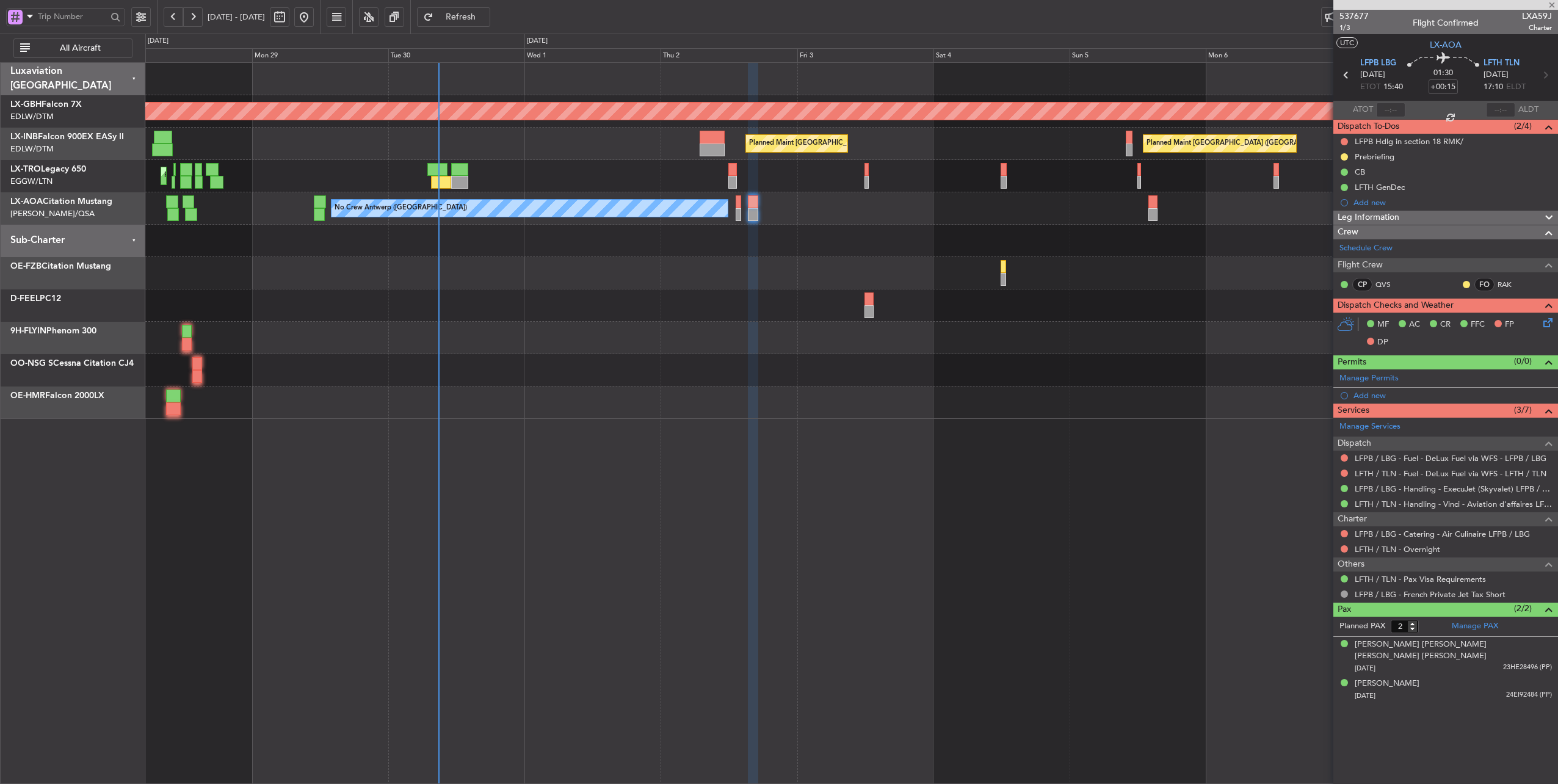
type input "-00:05"
type input "10"
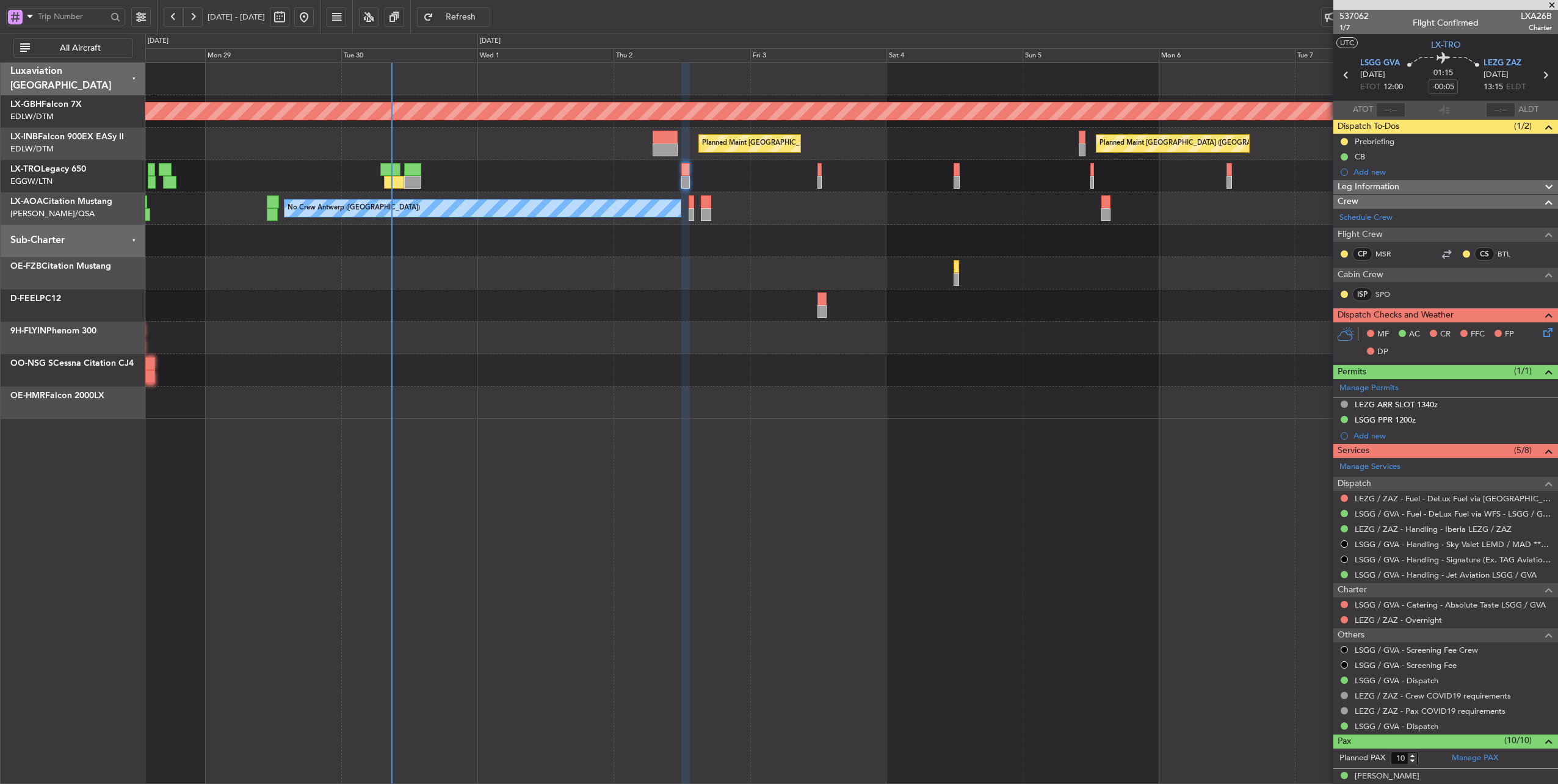
click at [561, 157] on div "Planned Maint [GEOGRAPHIC_DATA] ([GEOGRAPHIC_DATA]) Planned Maint [GEOGRAPHIC_D…" at bounding box center [851, 144] width 1413 height 32
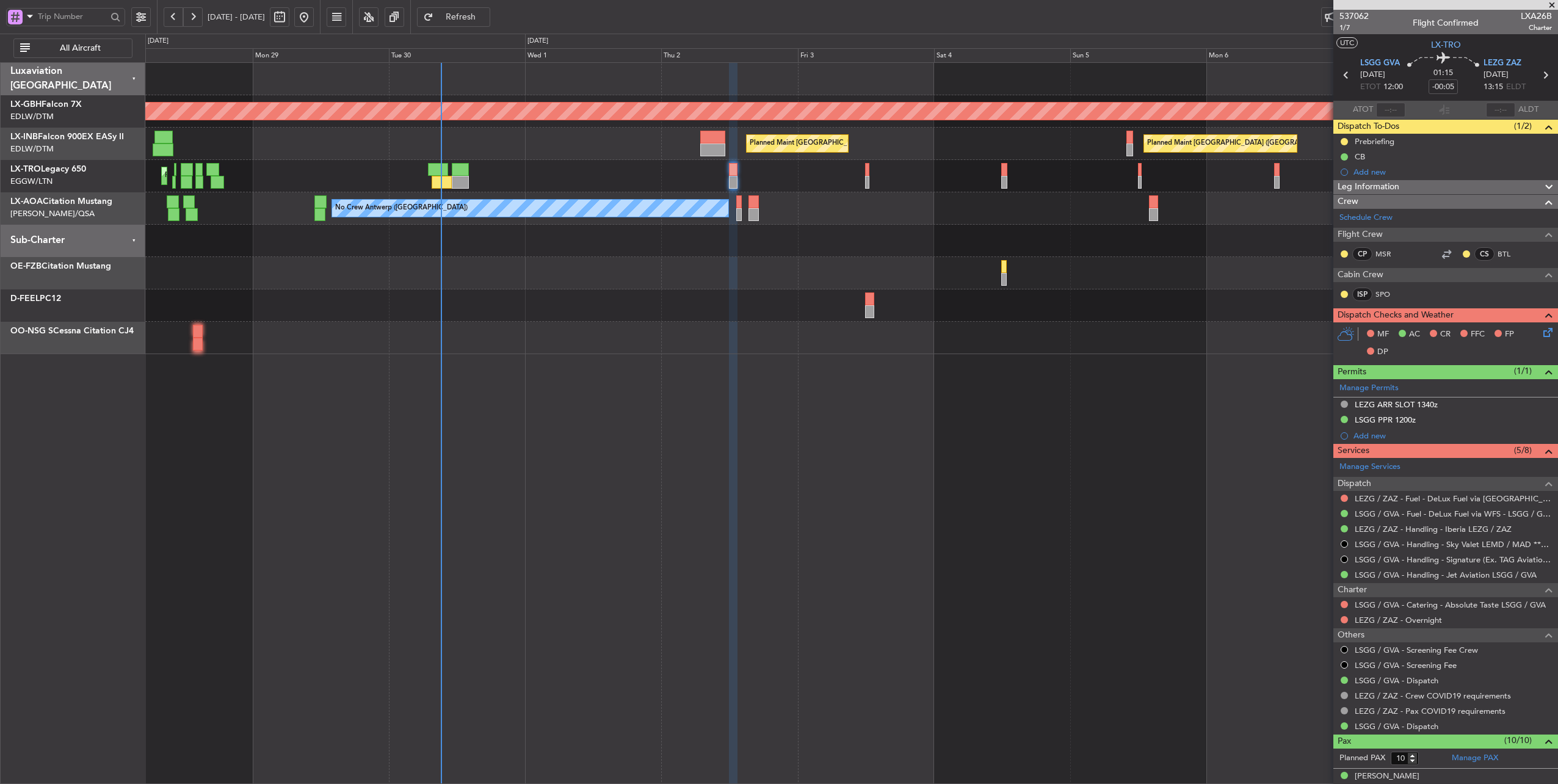
click at [489, 85] on div at bounding box center [851, 78] width 1413 height 32
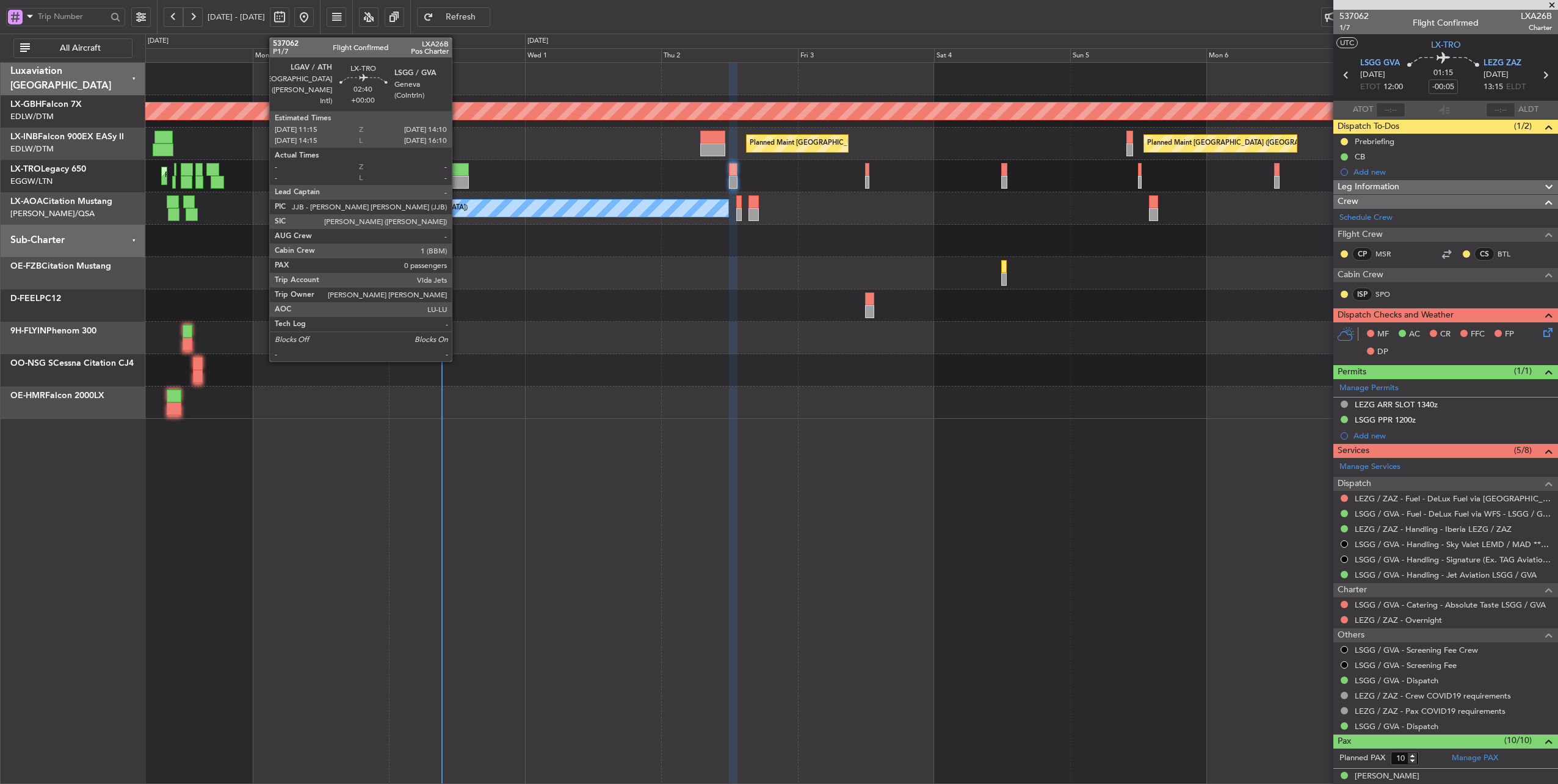
click at [458, 170] on div at bounding box center [460, 169] width 17 height 13
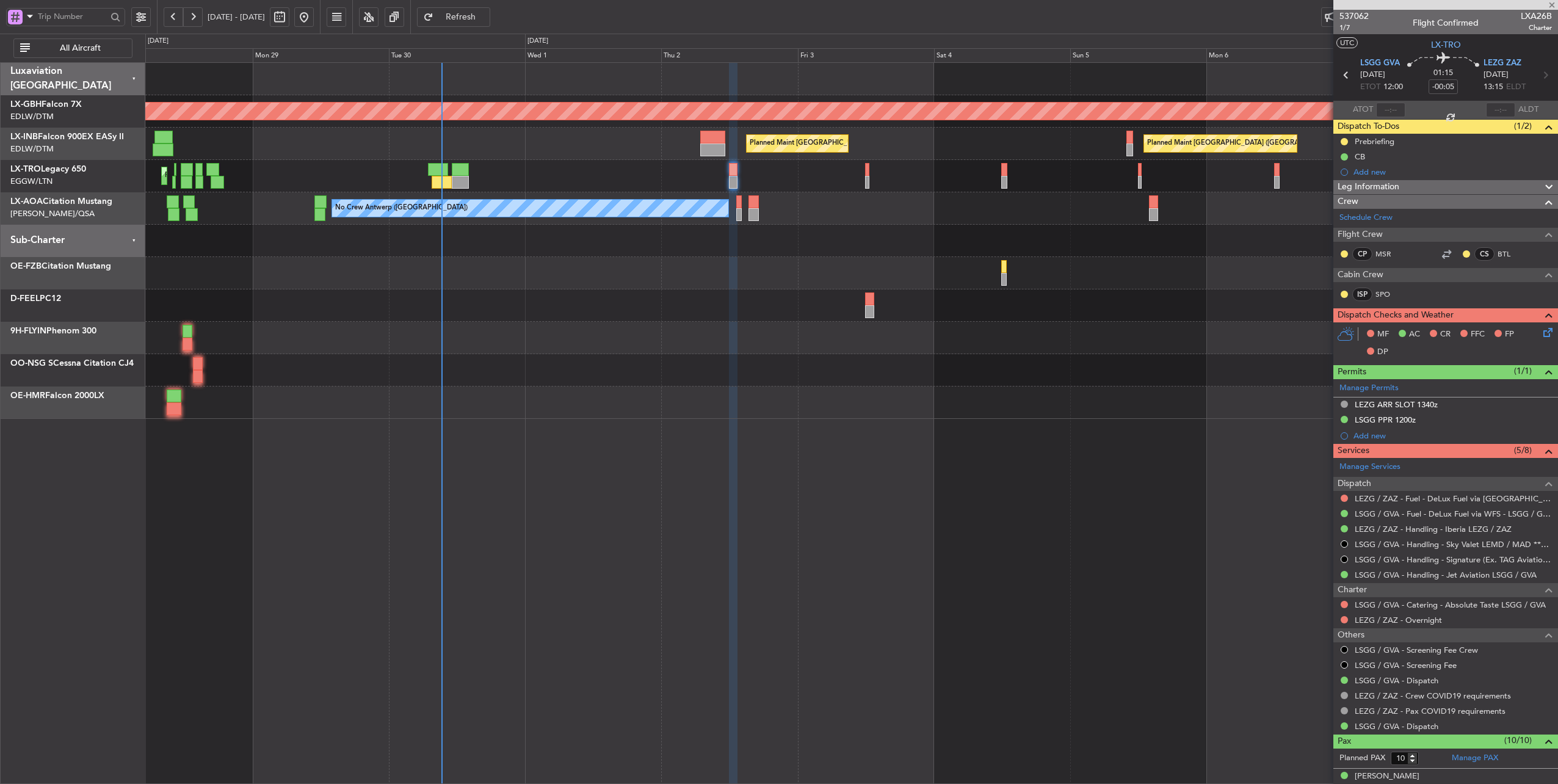
type input "0"
